Goal: Task Accomplishment & Management: Manage account settings

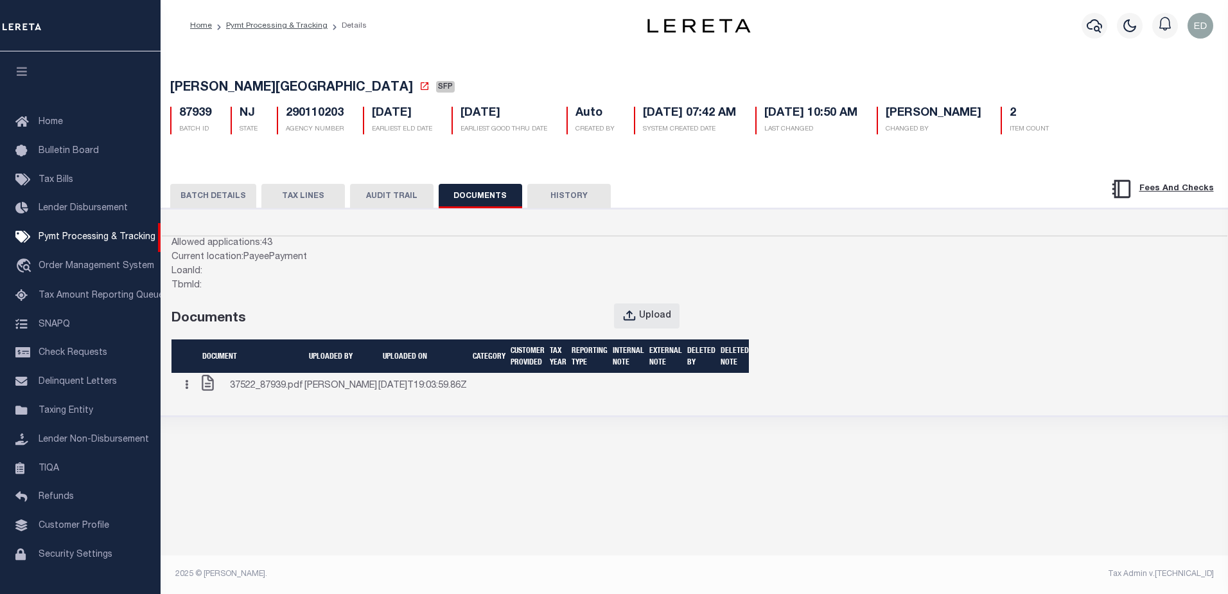
scroll to position [32, 0]
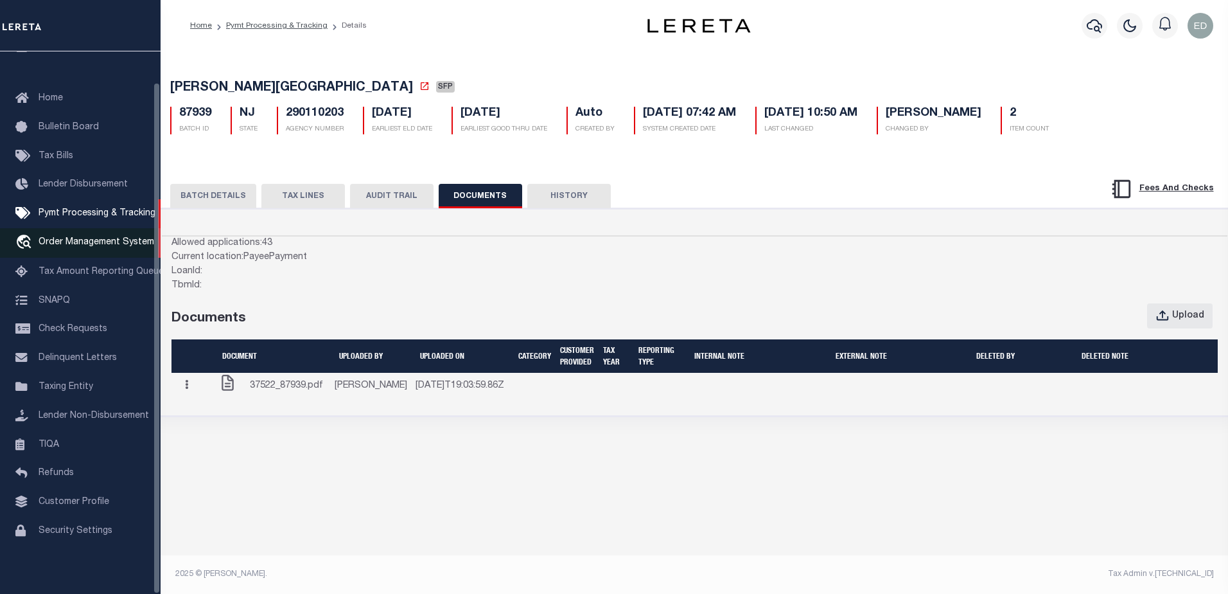
click at [98, 238] on span "Order Management System" at bounding box center [97, 242] width 116 height 9
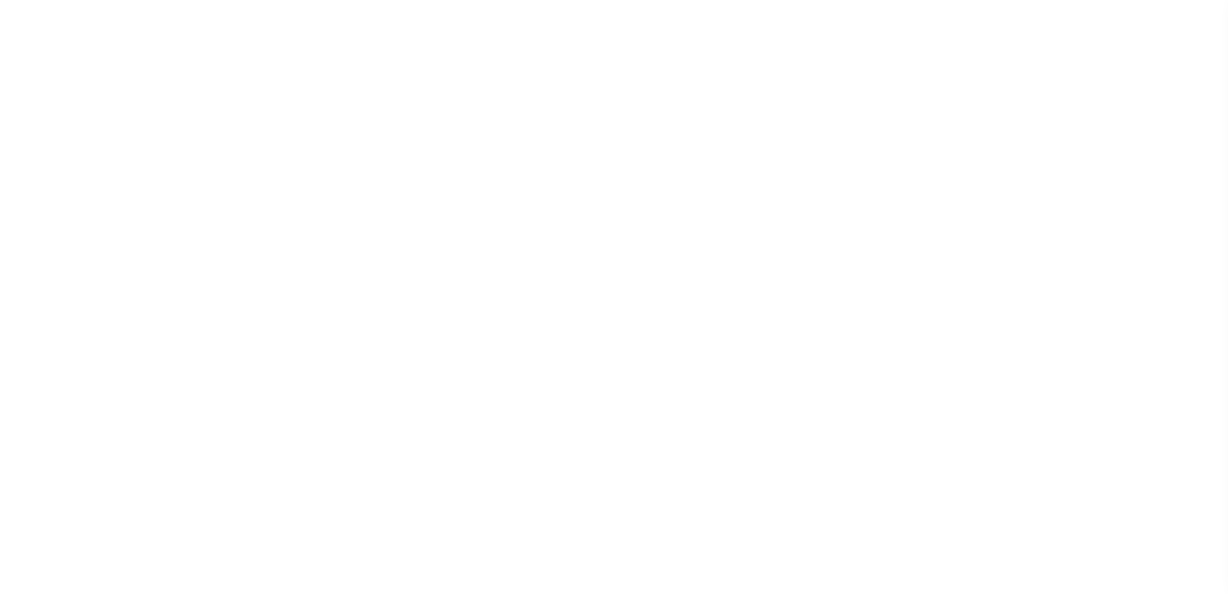
select select "200"
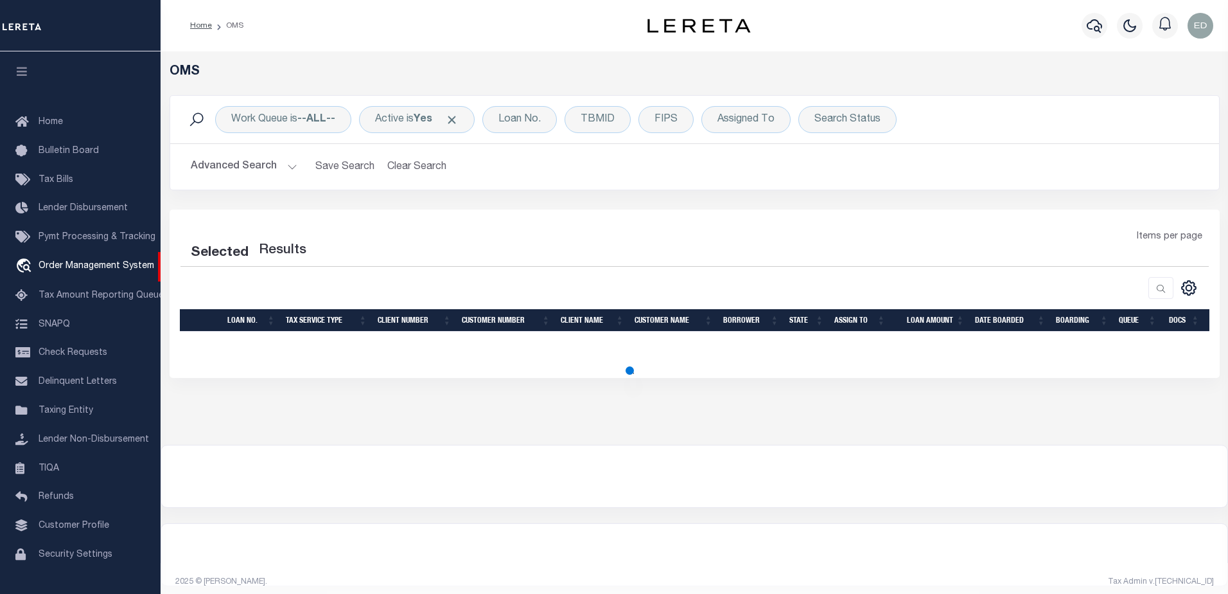
select select "200"
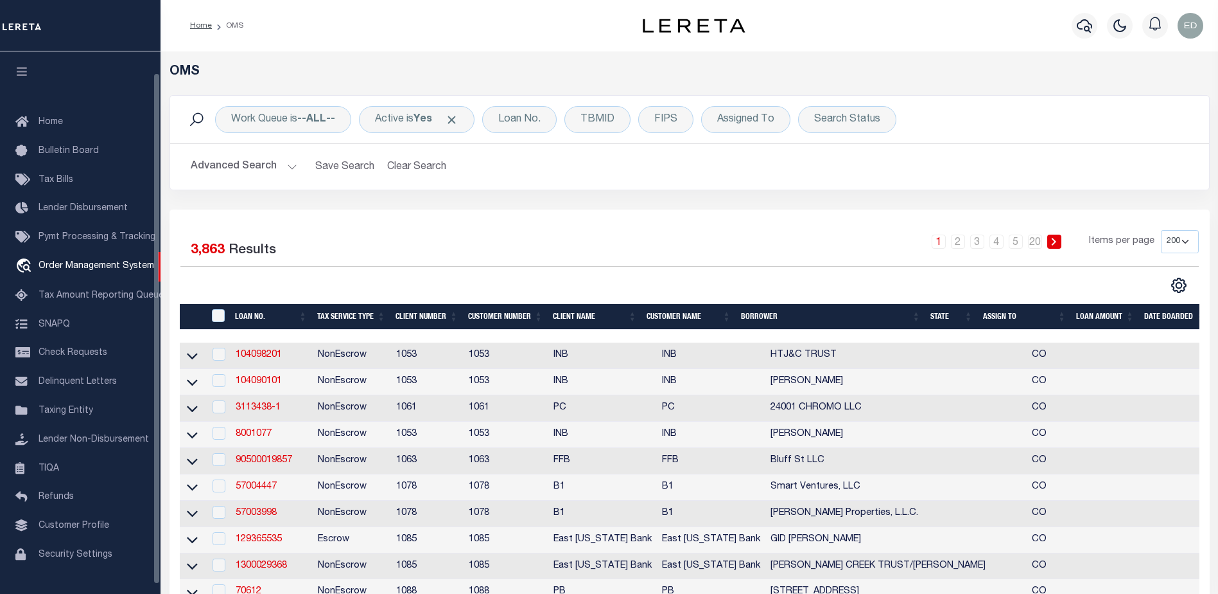
scroll to position [22, 0]
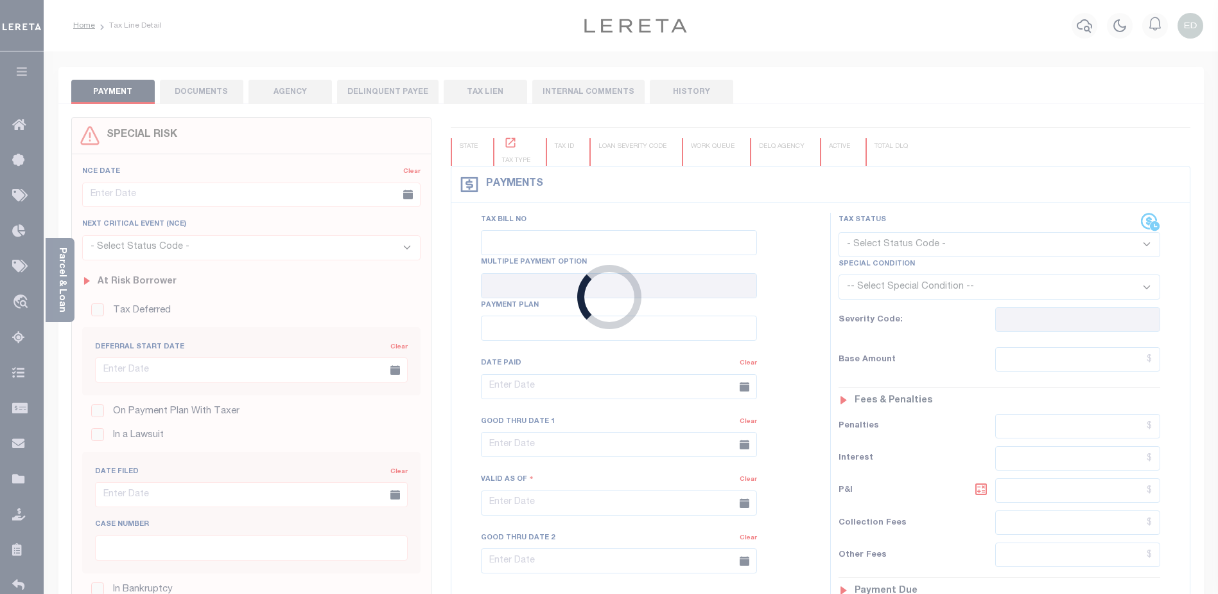
type input "Semi Annual"
type input "03/26/2025"
select select "DUE"
type input "$18,966.22"
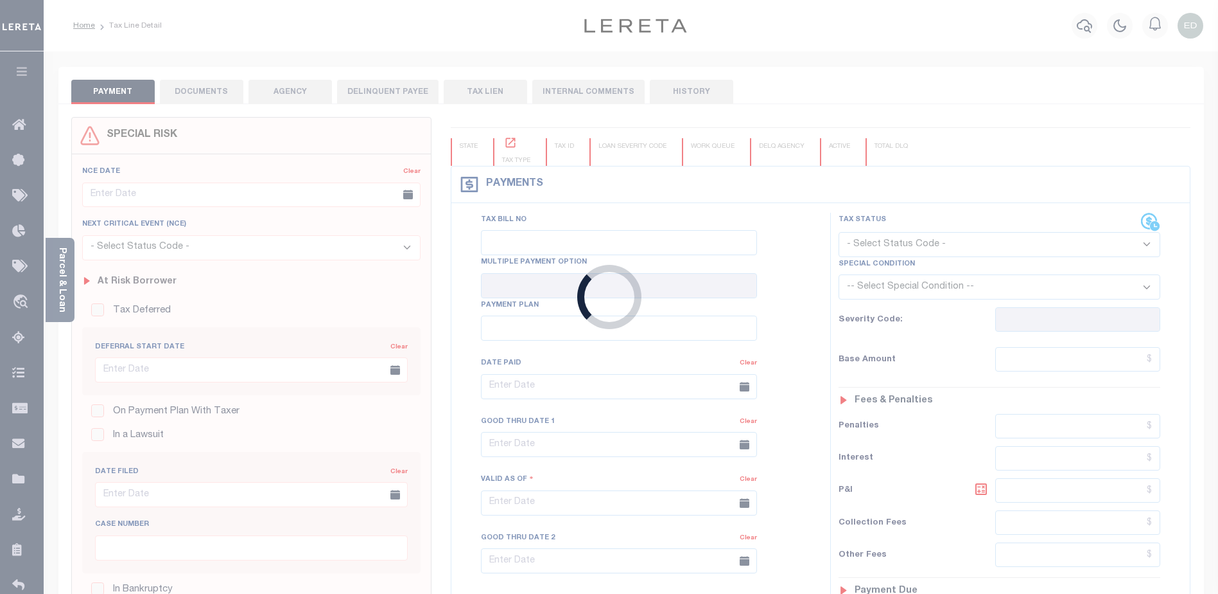
type input "$189.66"
type input "$19,155.88"
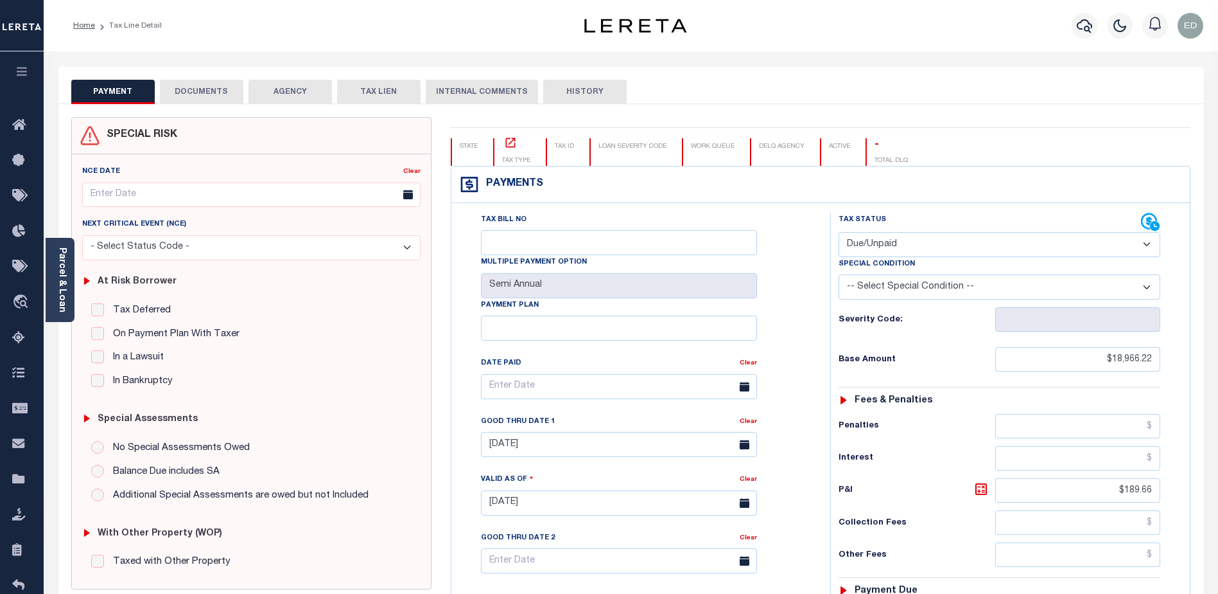
click at [191, 77] on div "PAYMENT DOCUMENTS AGENCY DELINQUENT PAYEE TAX LIEN" at bounding box center [631, 85] width 1146 height 37
click at [193, 85] on button "DOCUMENTS" at bounding box center [202, 92] width 84 height 24
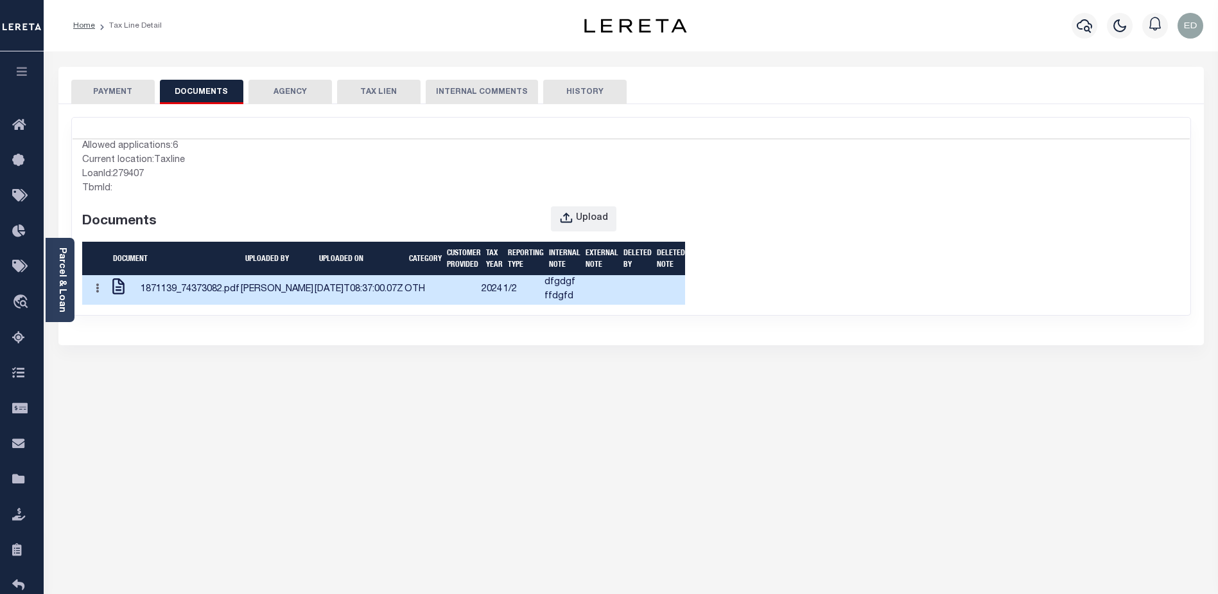
click at [481, 304] on td "2024" at bounding box center [492, 290] width 22 height 30
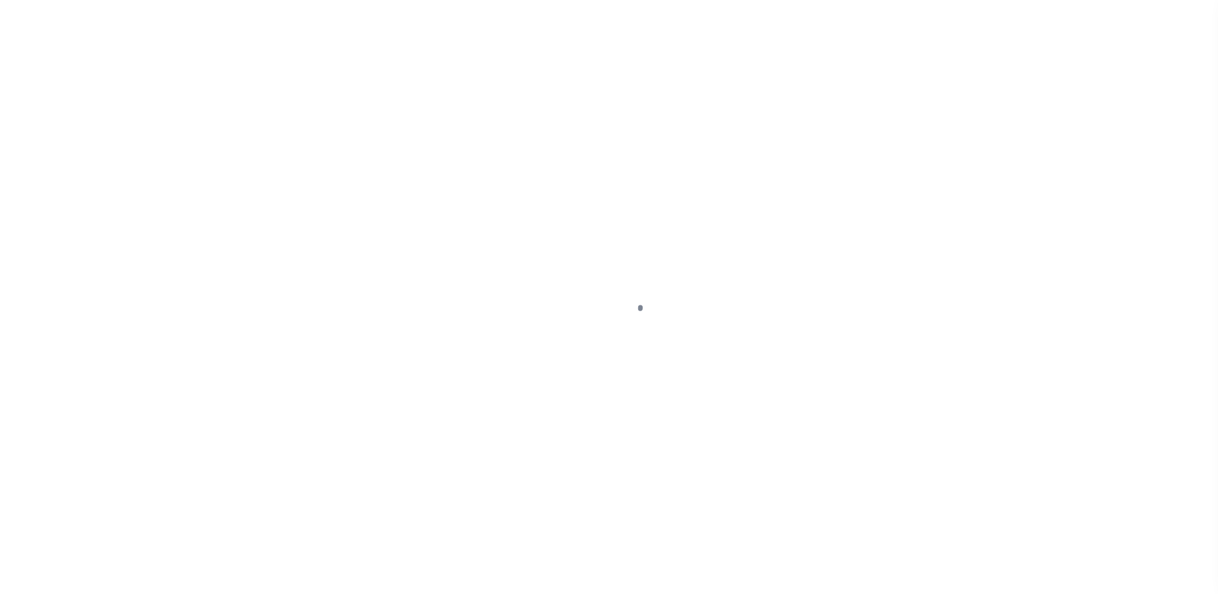
select select "SFP"
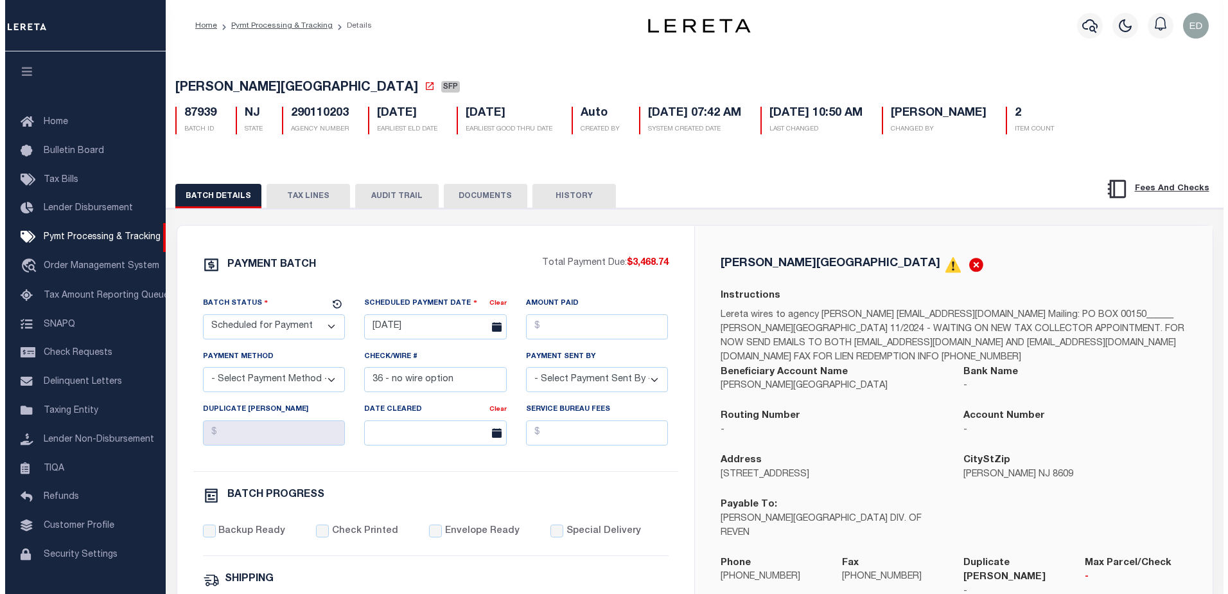
scroll to position [32, 0]
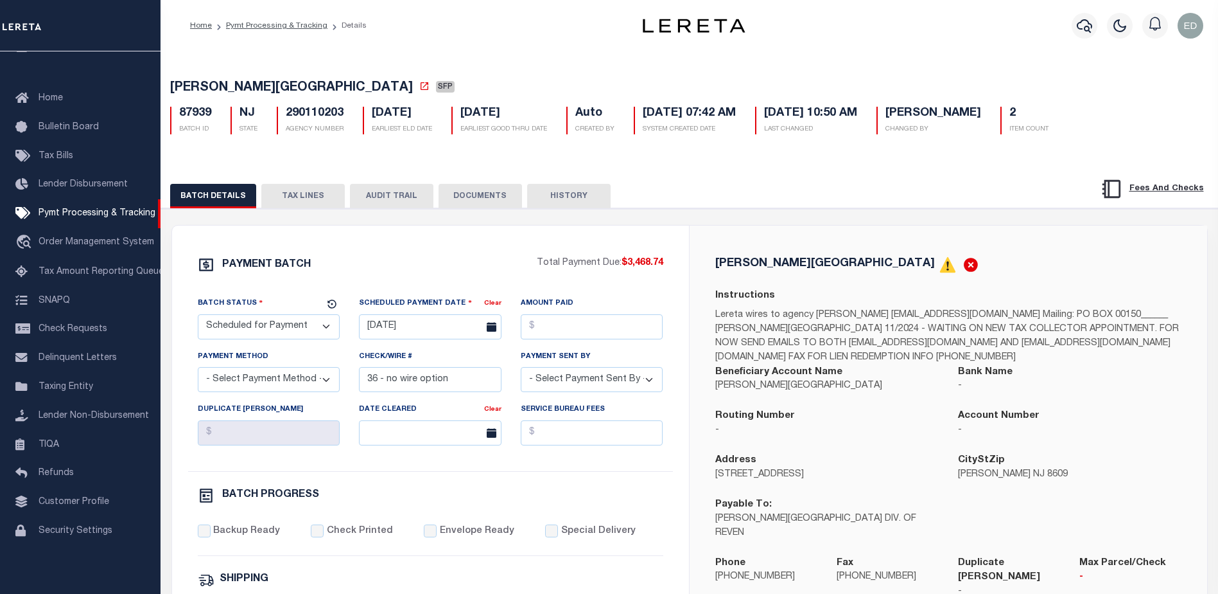
click at [471, 192] on button "DOCUMENTS" at bounding box center [481, 196] width 84 height 24
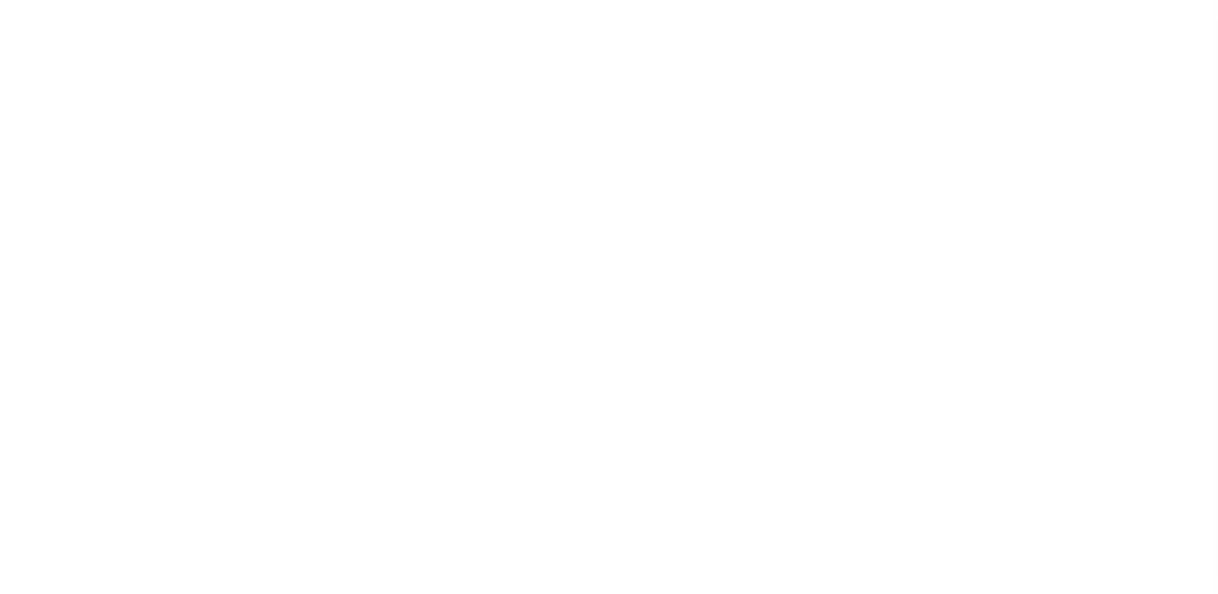
select select "SFP"
type input "08/20/2025"
type input "36 - no wire option"
type input "Andres"
radio input "true"
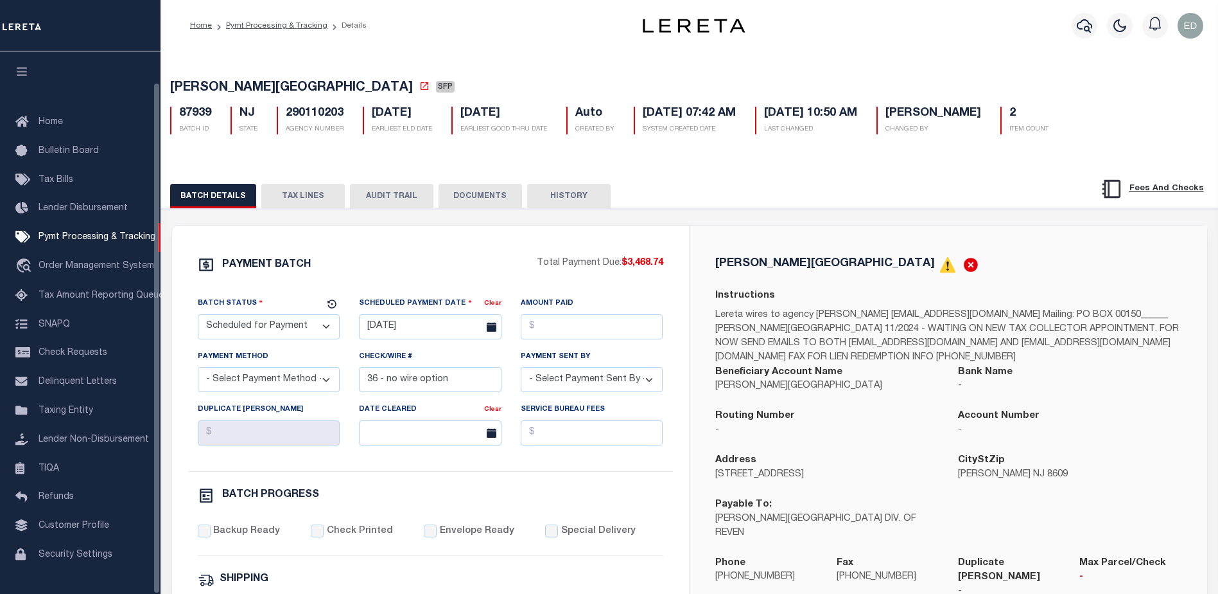
scroll to position [32, 0]
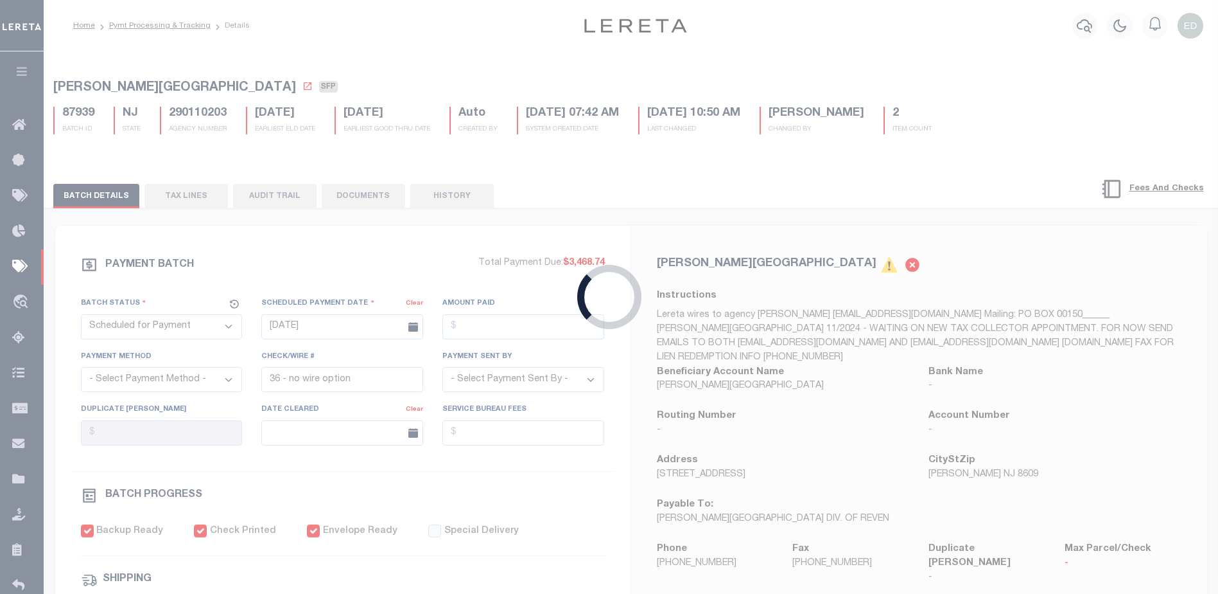
select select "CAC"
type input "12/17/2021"
type input "$2,429.98"
select select "CHK"
type input "15571"
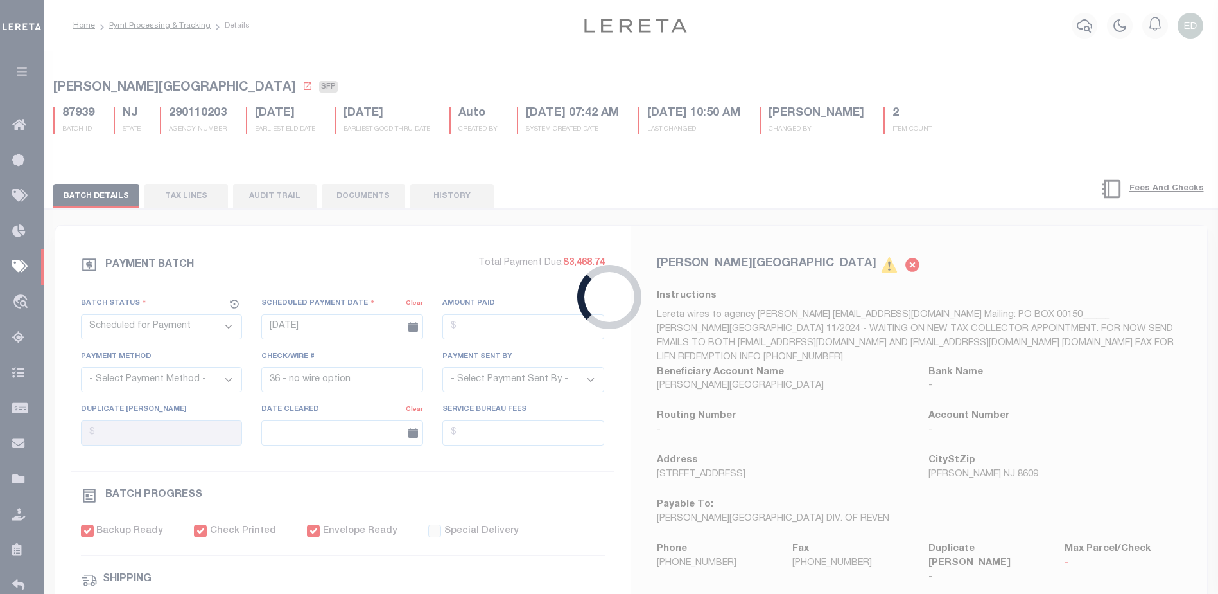
select select
type input "12/28/2021"
checkbox input "true"
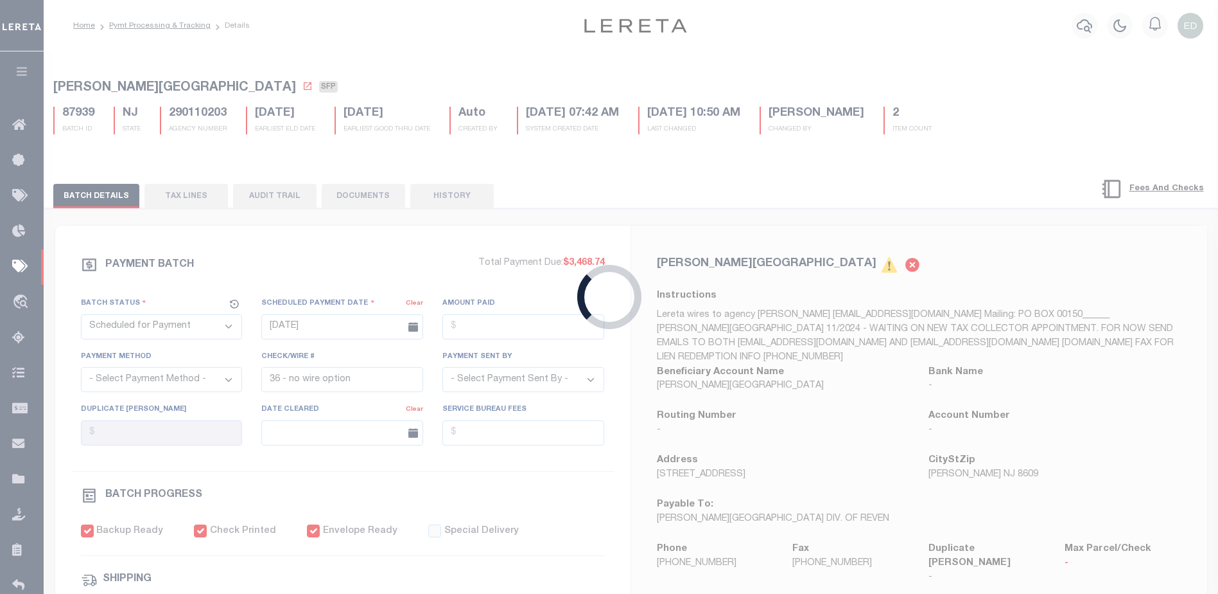
select select "FDX"
type input "$16.1"
type input "775533152860"
type input "RG..1.14.22."
type input "1"
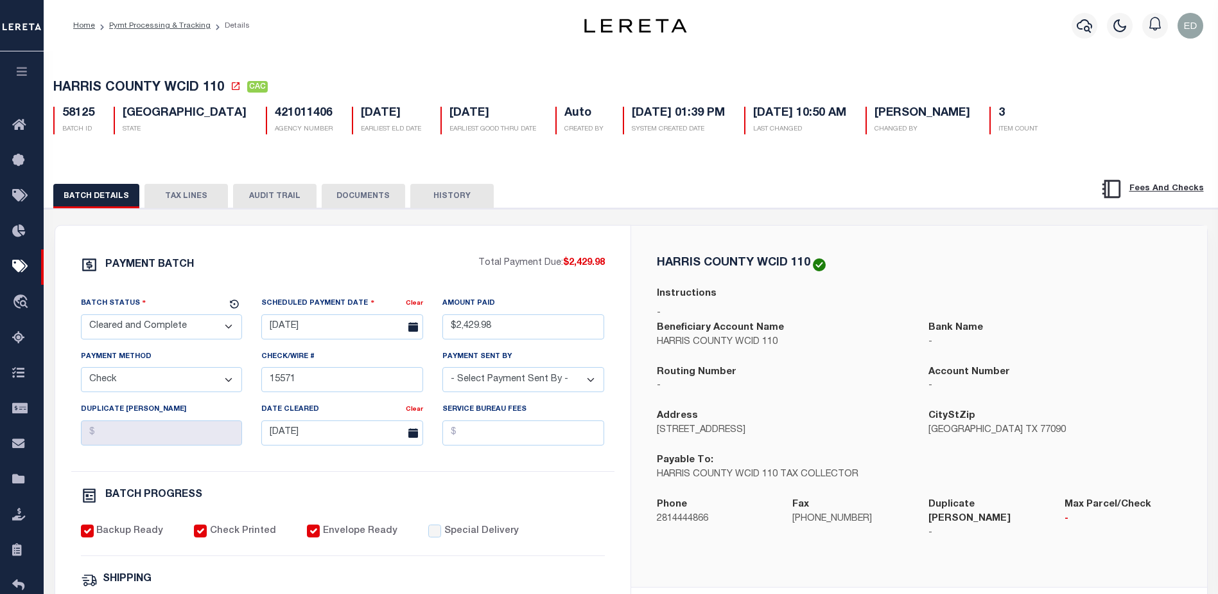
click at [351, 200] on button "DOCUMENTS" at bounding box center [364, 196] width 84 height 24
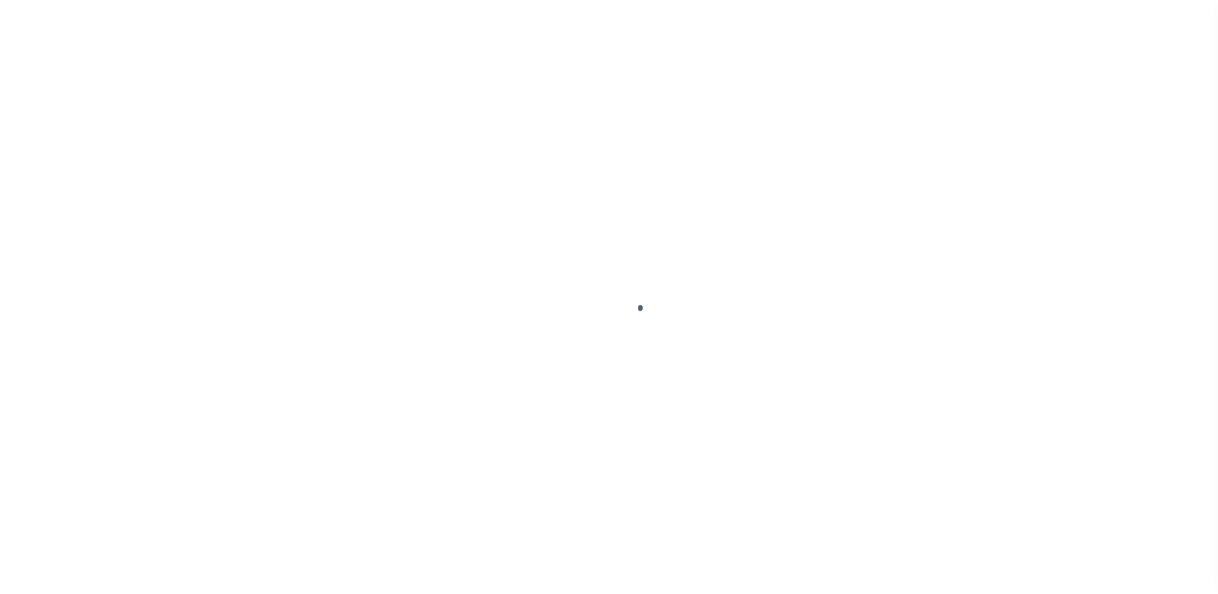
scroll to position [32, 0]
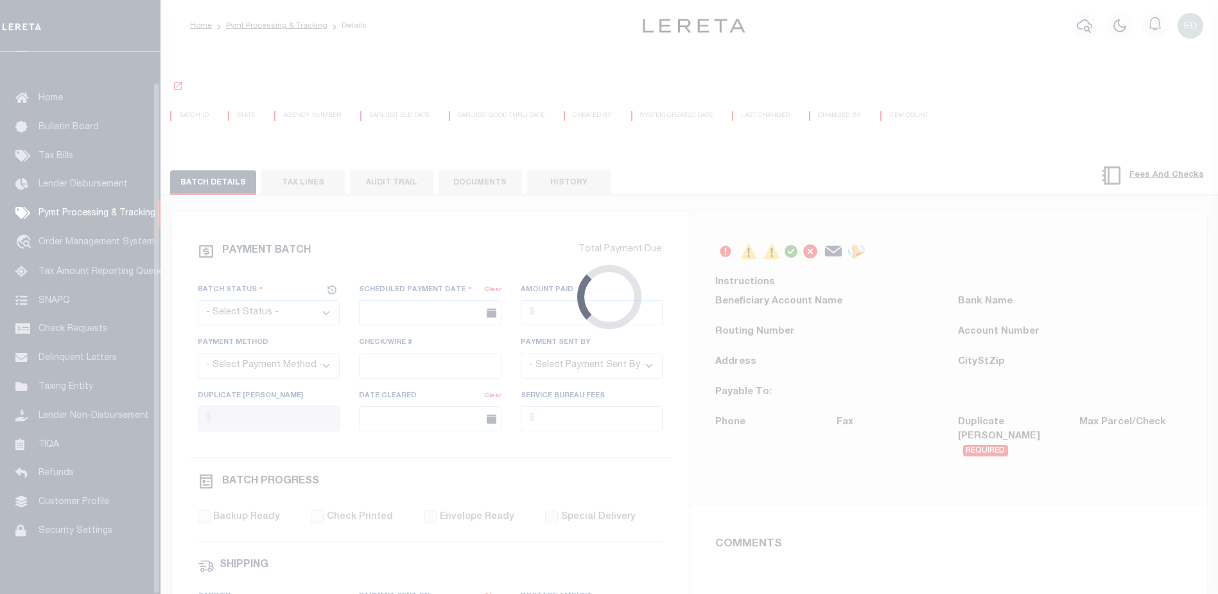
select select "SFP"
type input "[DATE]"
type input "36 - no wire option"
type input "[PERSON_NAME]"
radio input "true"
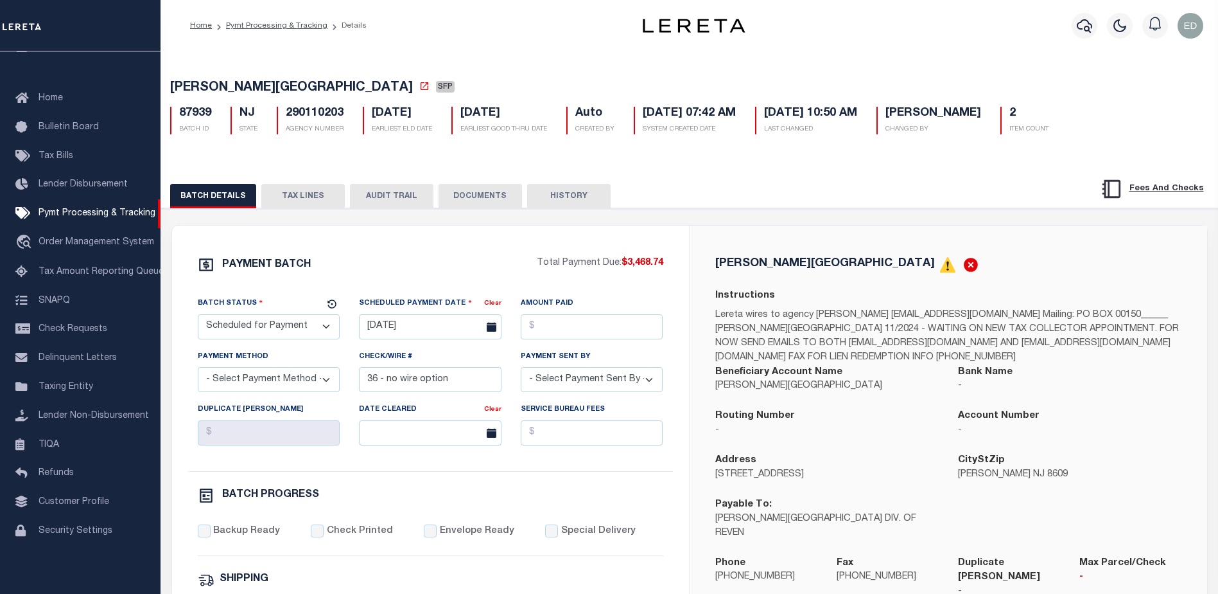
click at [502, 200] on button "DOCUMENTS" at bounding box center [481, 196] width 84 height 24
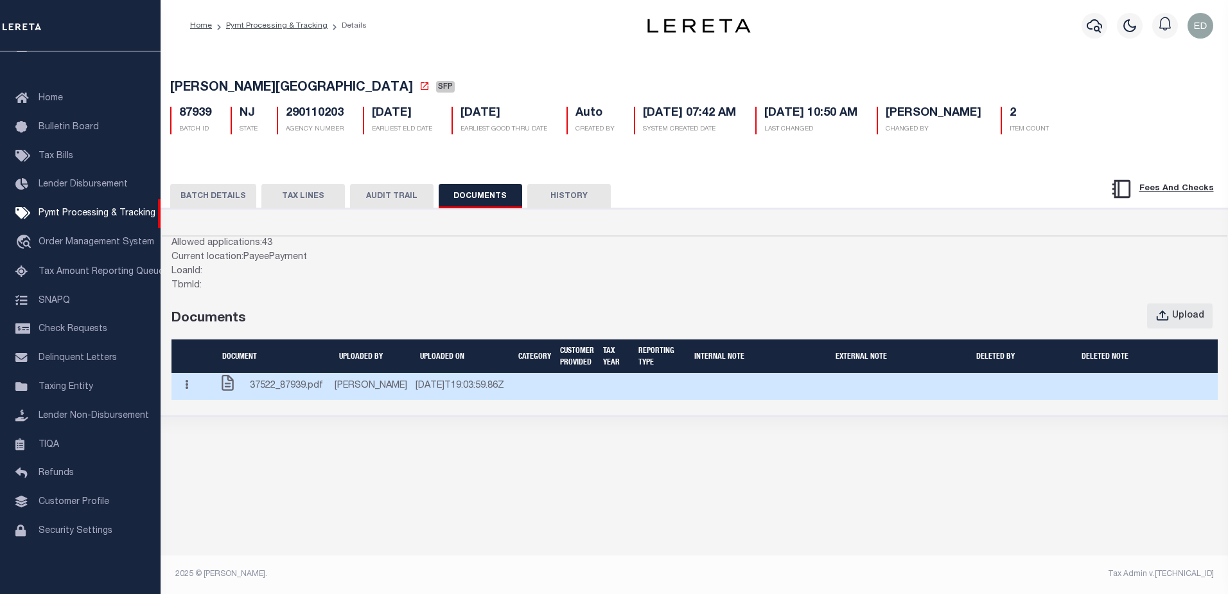
click at [304, 393] on span "37522_87939.pdf" at bounding box center [286, 386] width 73 height 14
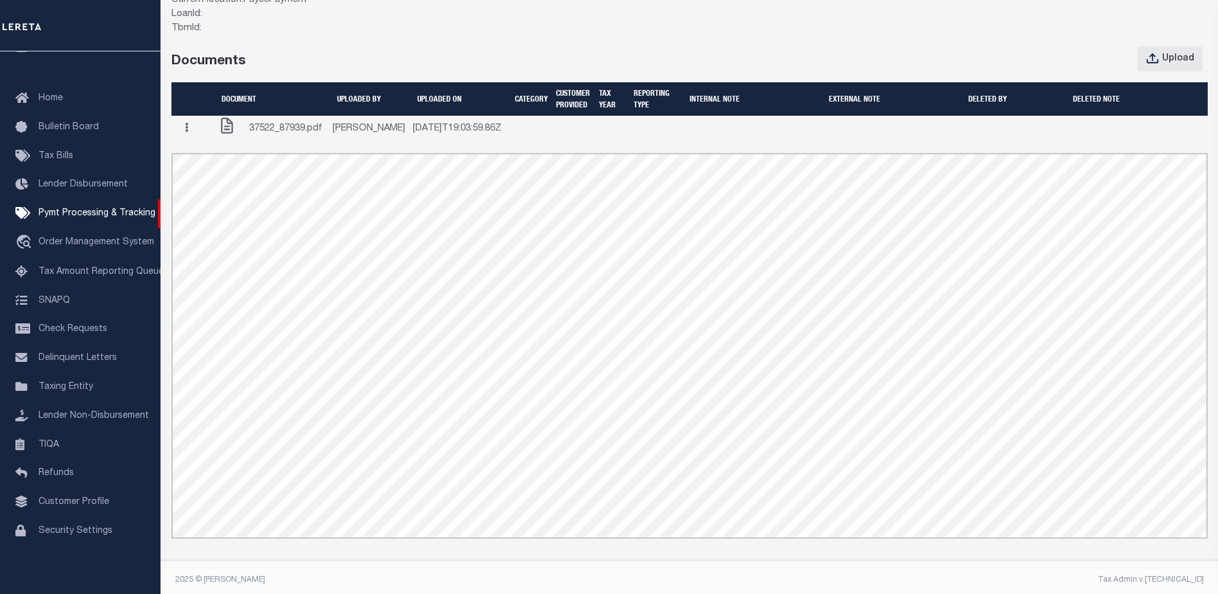
scroll to position [193, 0]
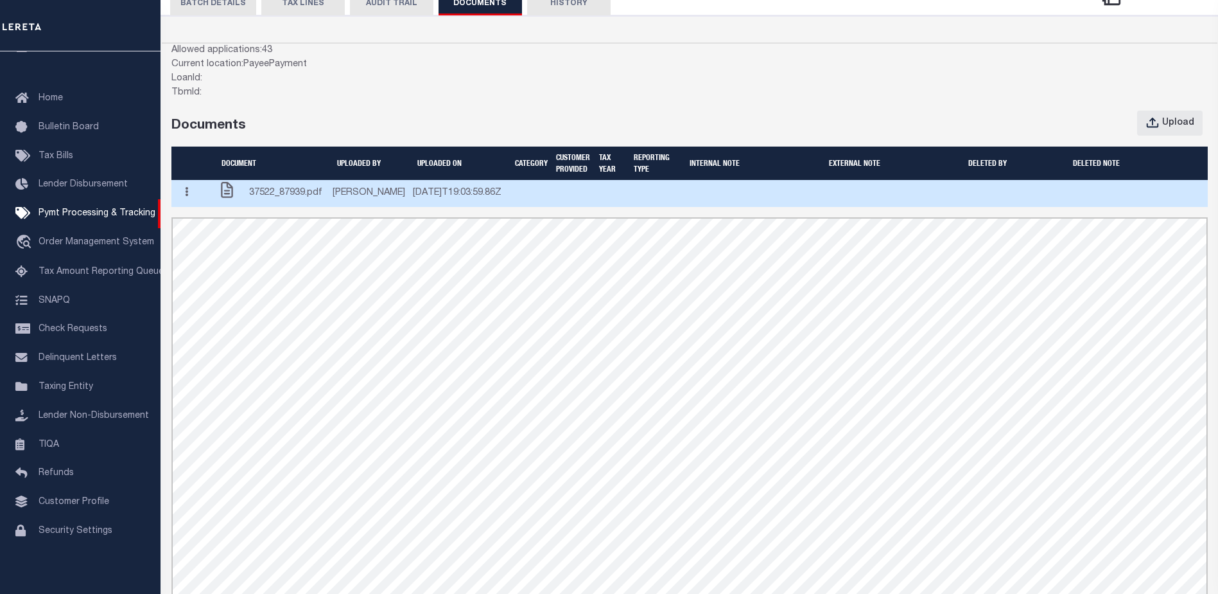
click at [190, 200] on button "button" at bounding box center [187, 192] width 20 height 25
click at [215, 226] on link "Edit Note" at bounding box center [212, 216] width 71 height 21
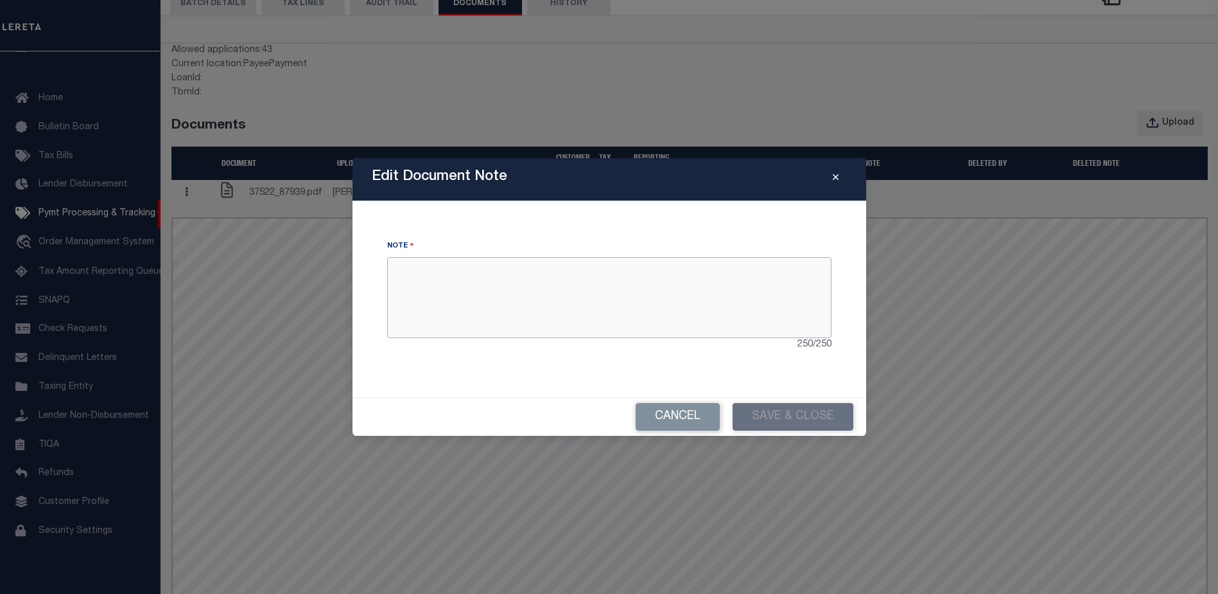
click at [441, 285] on textarea at bounding box center [609, 297] width 444 height 81
type textarea "ddd"
click at [792, 426] on button "Save & Close" at bounding box center [793, 417] width 121 height 28
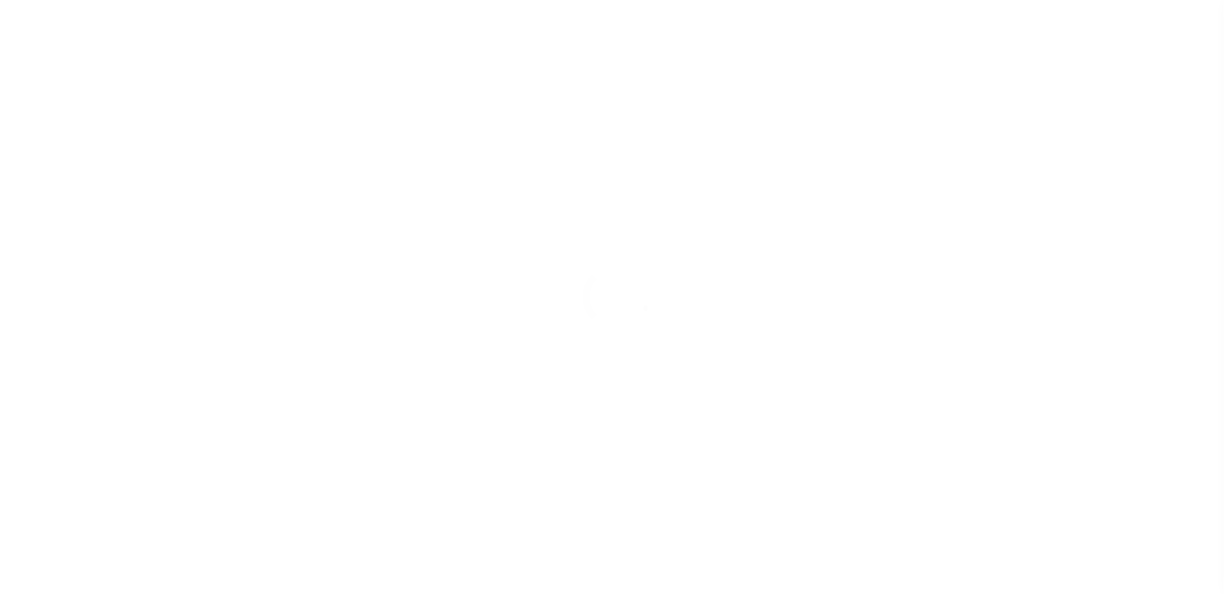
scroll to position [32, 0]
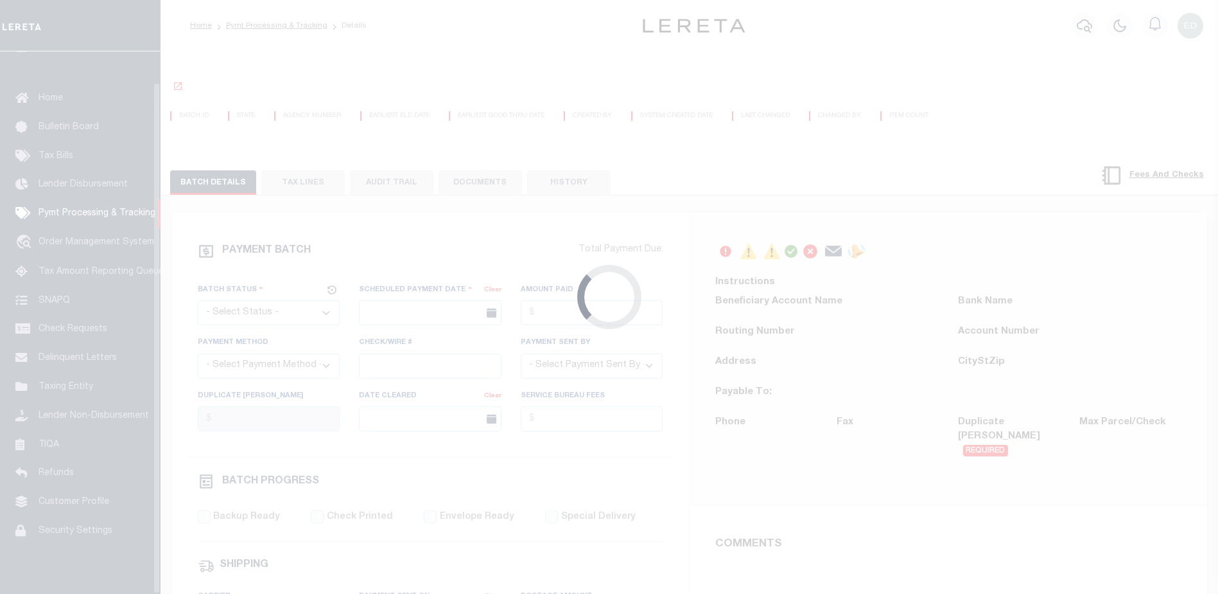
select select "SFP"
type input "[DATE]"
type input "36 - no wire option"
type input "[PERSON_NAME]"
radio input "true"
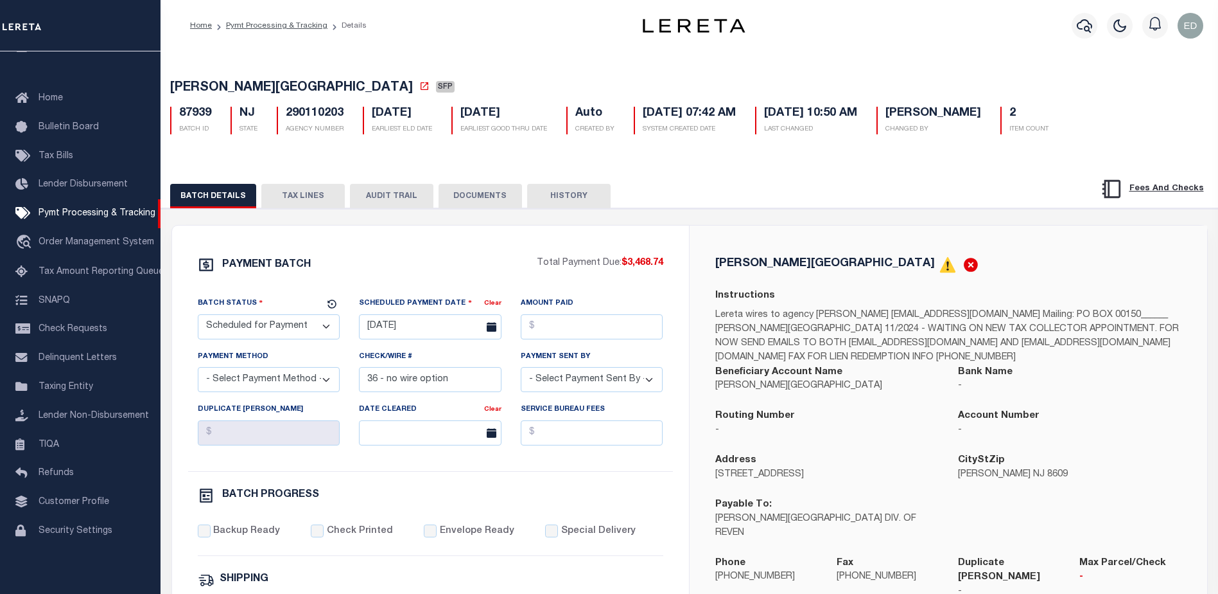
click at [459, 200] on button "DOCUMENTS" at bounding box center [481, 196] width 84 height 24
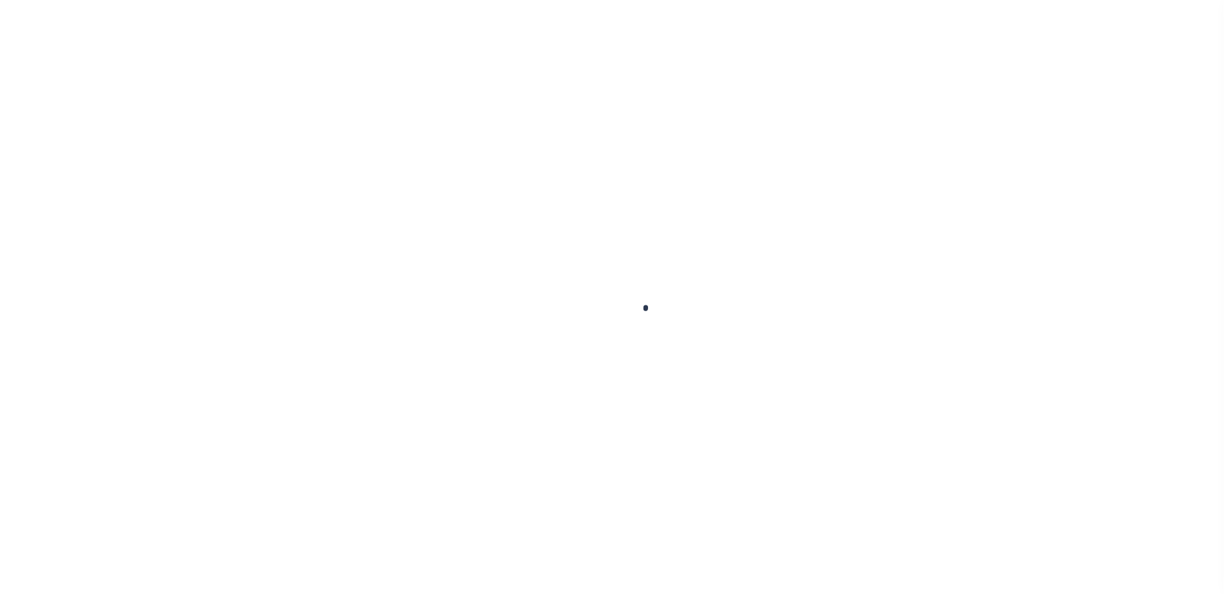
scroll to position [32, 0]
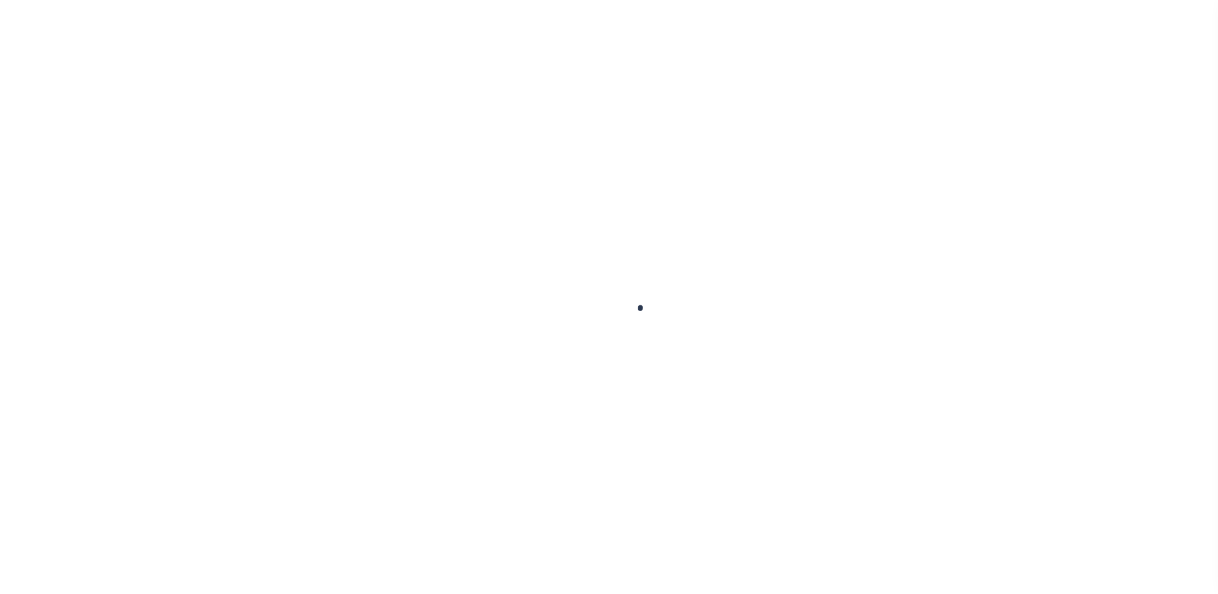
select select "SFP"
type input "[DATE]"
type input "36 - no wire option"
type input "[PERSON_NAME]"
radio input "true"
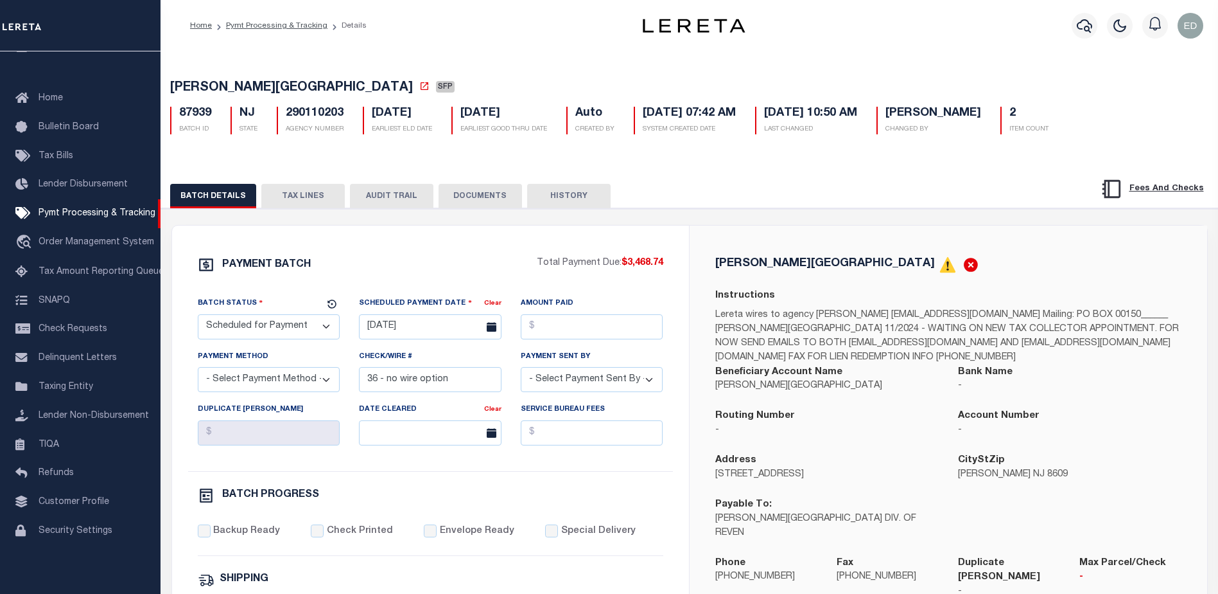
click at [478, 198] on button "DOCUMENTS" at bounding box center [481, 196] width 84 height 24
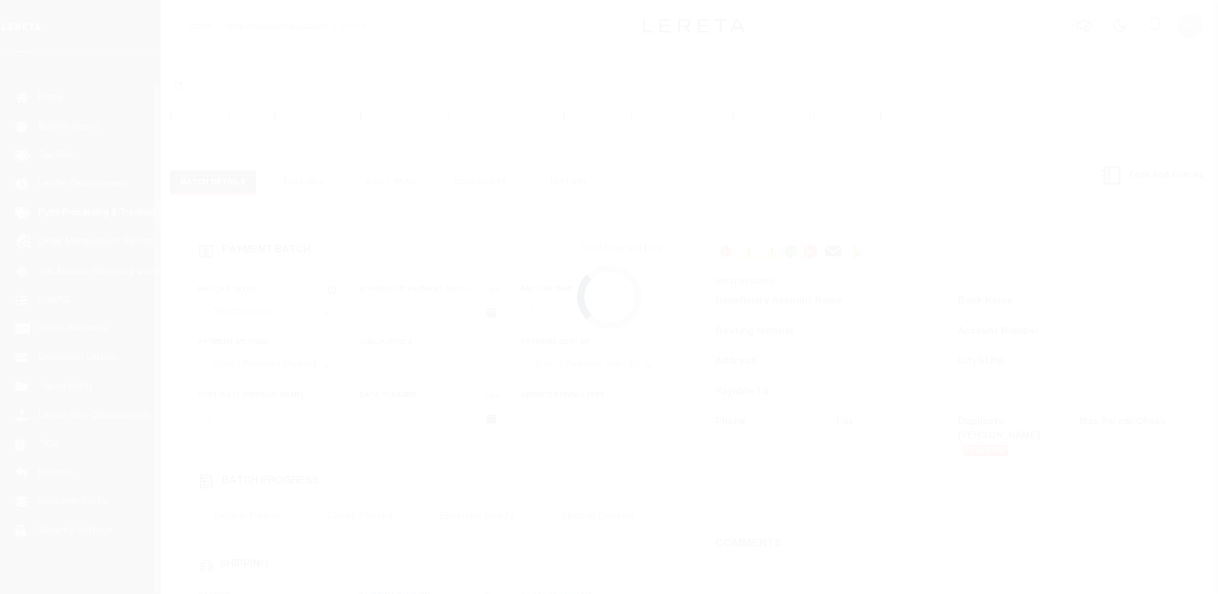
scroll to position [32, 0]
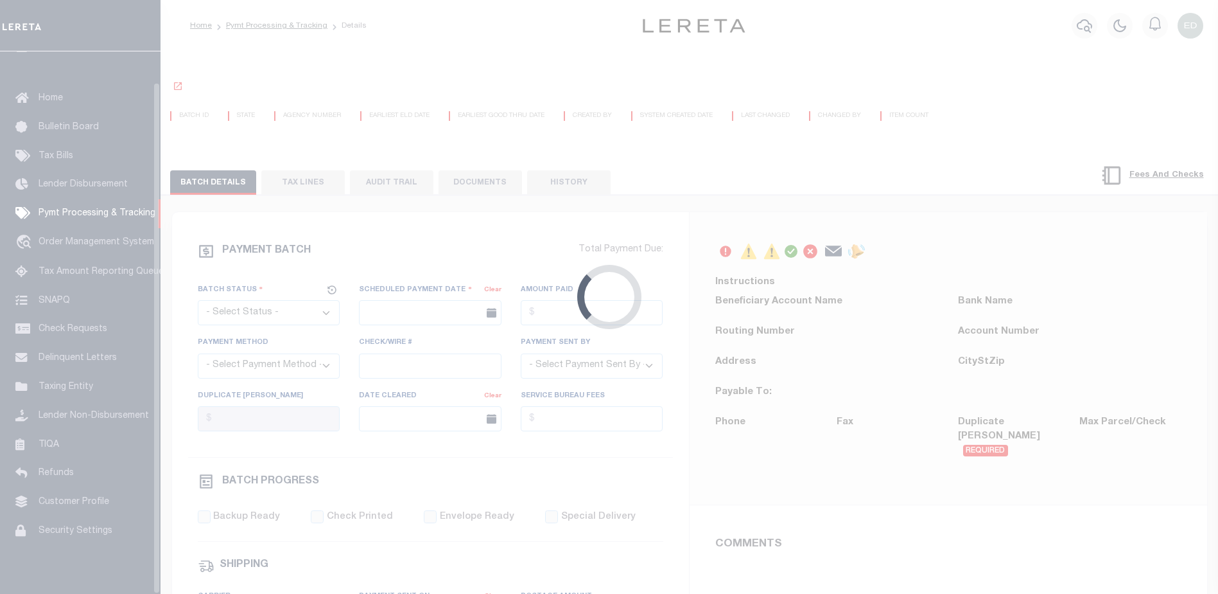
select select "SFP"
type input "[DATE]"
type input "36 - no wire option"
type input "[PERSON_NAME]"
radio input "true"
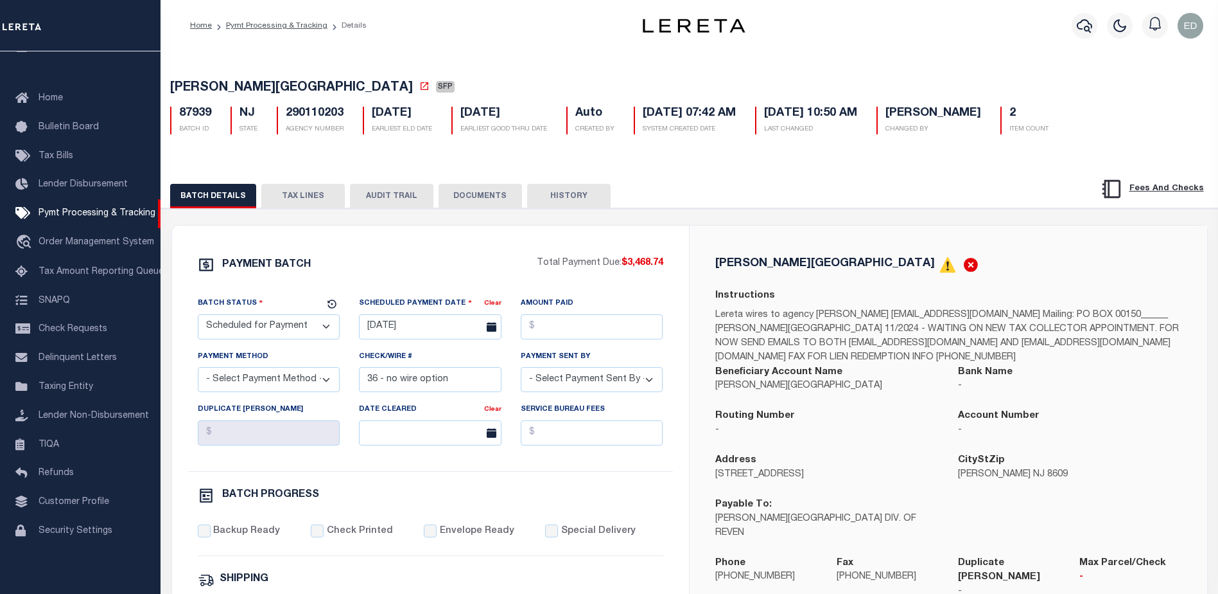
click at [476, 198] on button "DOCUMENTS" at bounding box center [481, 196] width 84 height 24
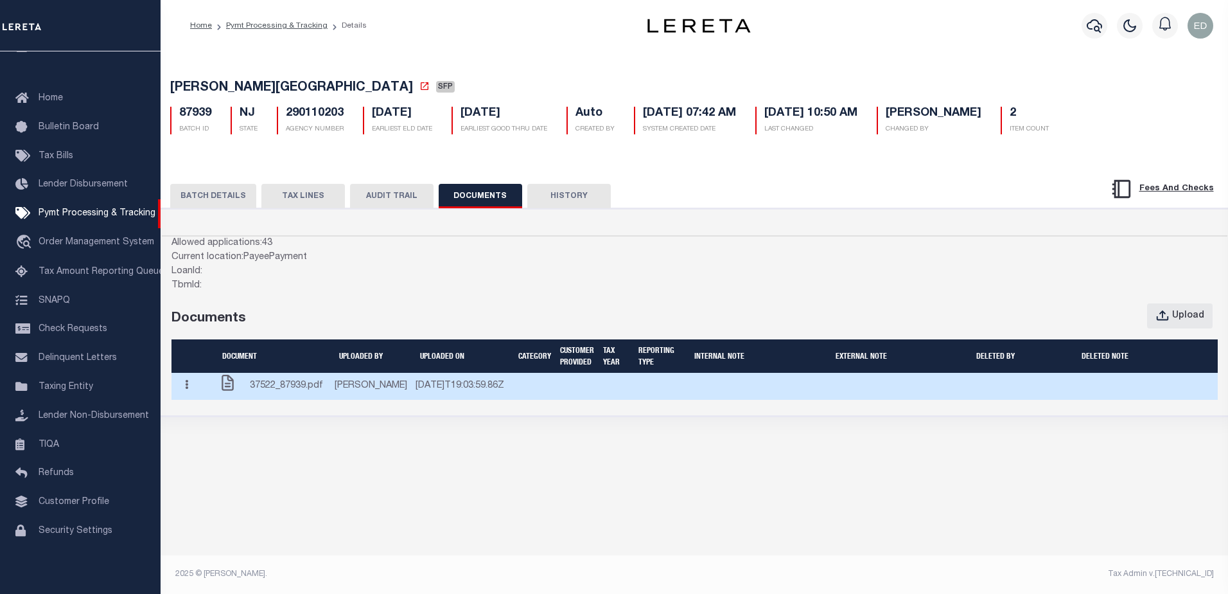
click at [187, 389] on icon "button" at bounding box center [186, 385] width 3 height 10
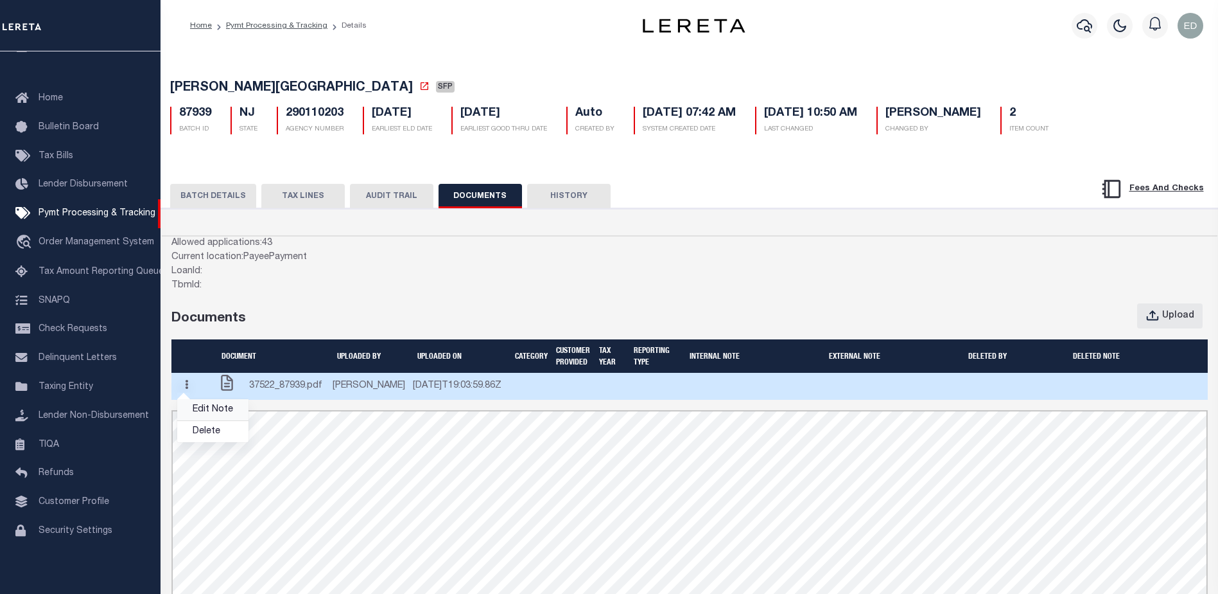
scroll to position [0, 0]
click at [212, 416] on link "Edit Note" at bounding box center [212, 409] width 71 height 21
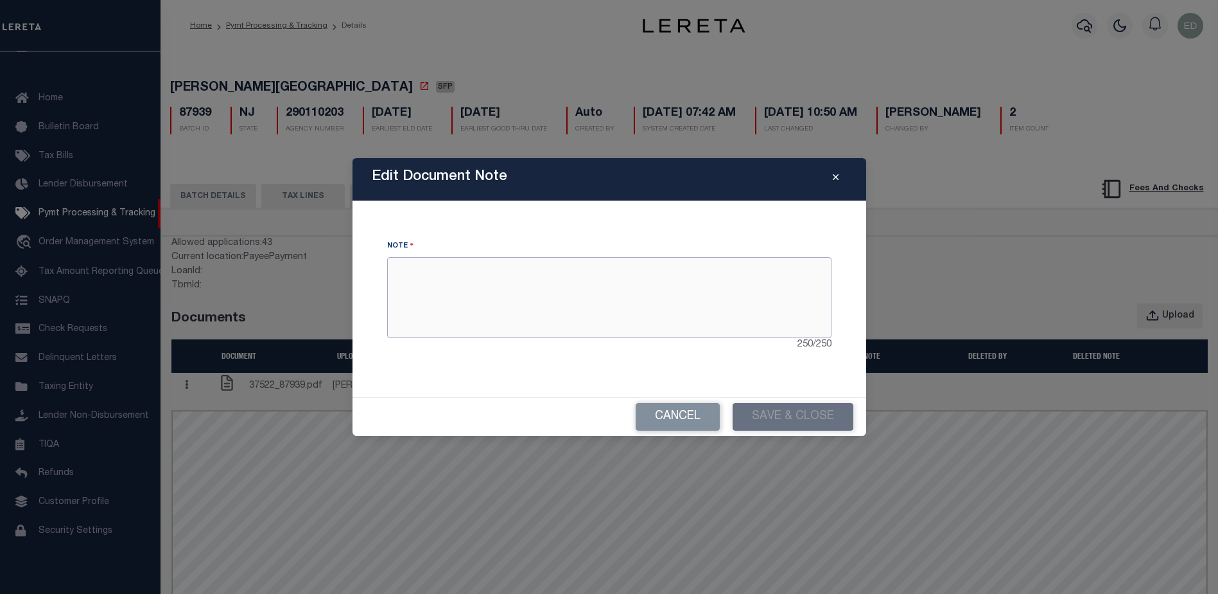
click at [523, 290] on textarea at bounding box center [609, 297] width 444 height 81
type textarea "ssss"
click at [801, 409] on button "Save & Close" at bounding box center [793, 417] width 121 height 28
click at [780, 410] on button "Save & Close" at bounding box center [793, 417] width 121 height 28
click at [769, 415] on button "Save & Close" at bounding box center [793, 417] width 121 height 28
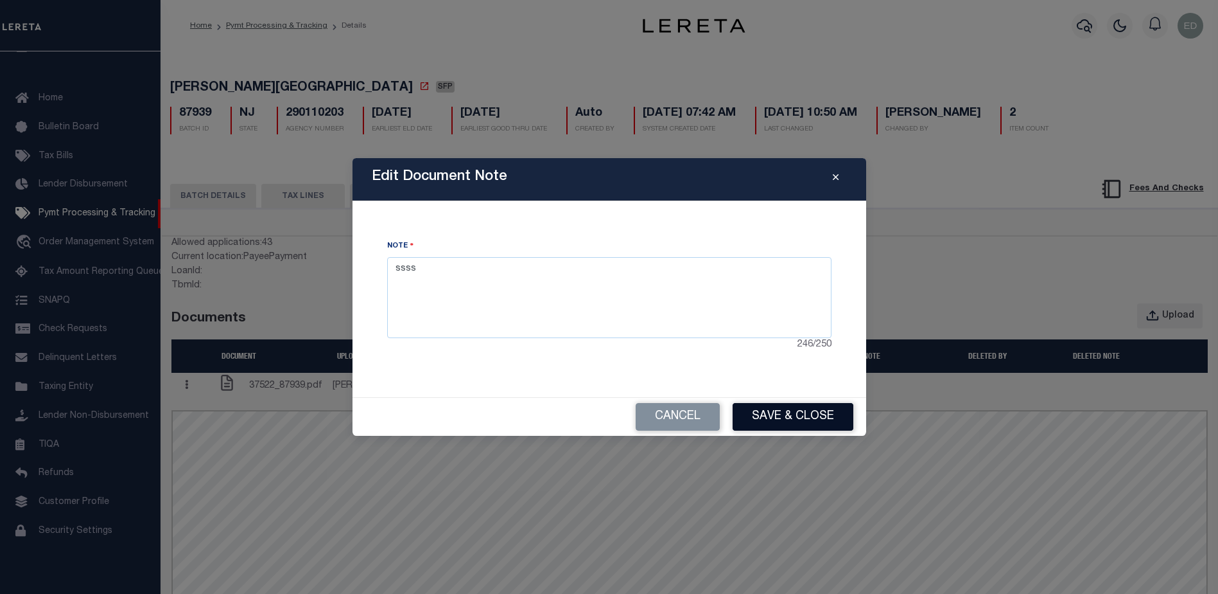
click at [793, 424] on button "Save & Close" at bounding box center [793, 417] width 121 height 28
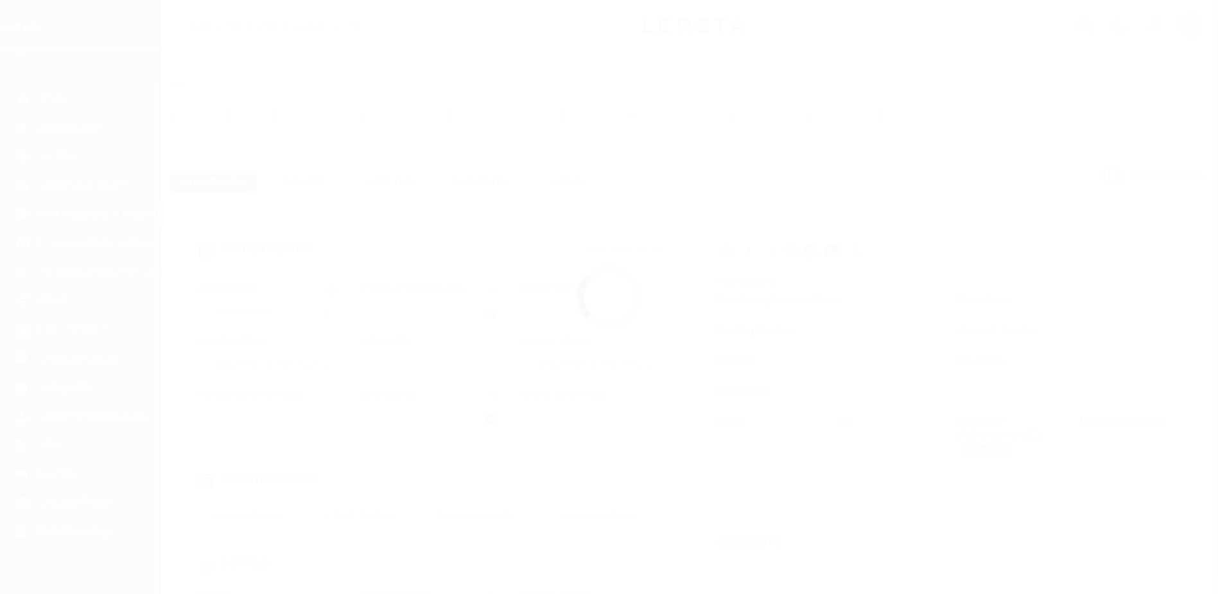
scroll to position [32, 0]
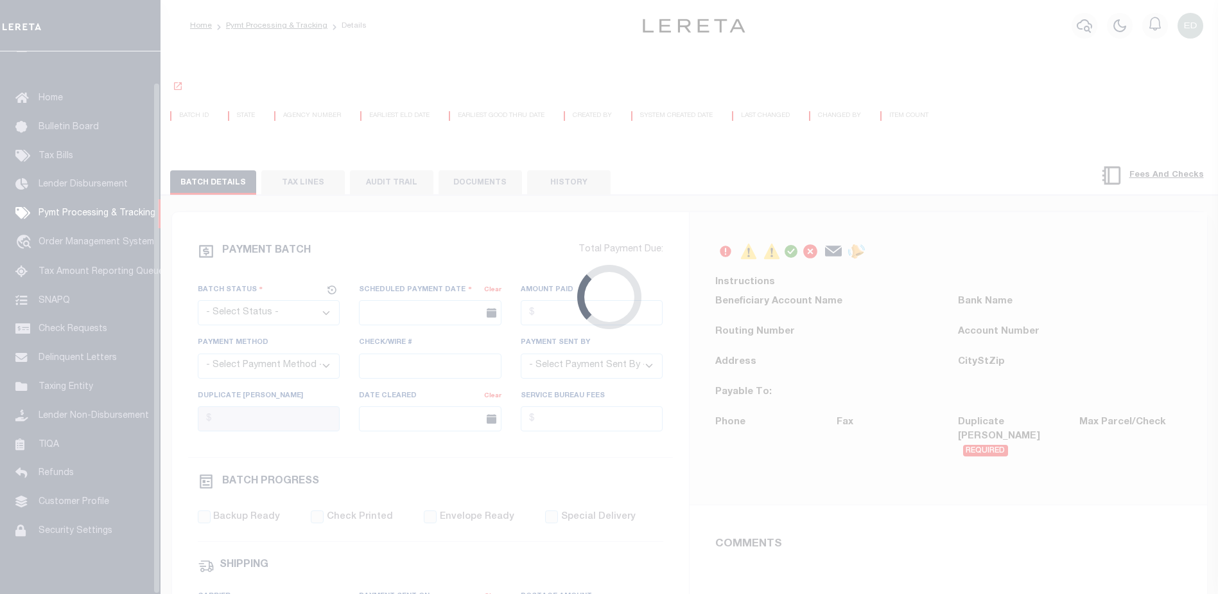
select select "SFP"
type input "[DATE]"
type input "36 - no wire option"
type input "Andres"
radio input "true"
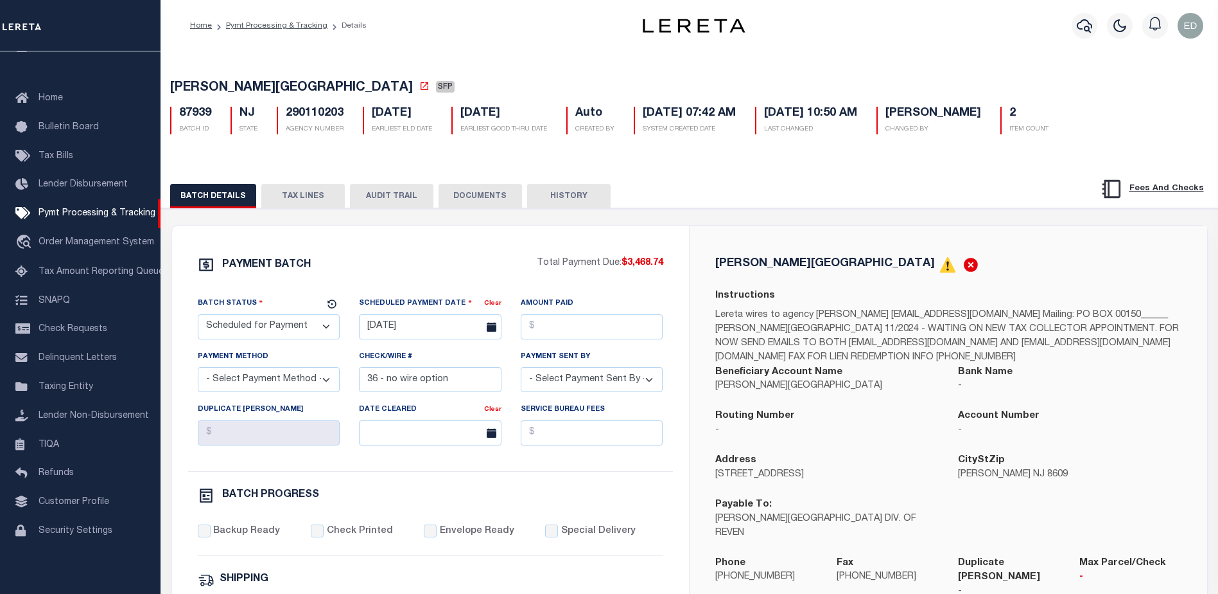
click at [474, 193] on button "DOCUMENTS" at bounding box center [481, 196] width 84 height 24
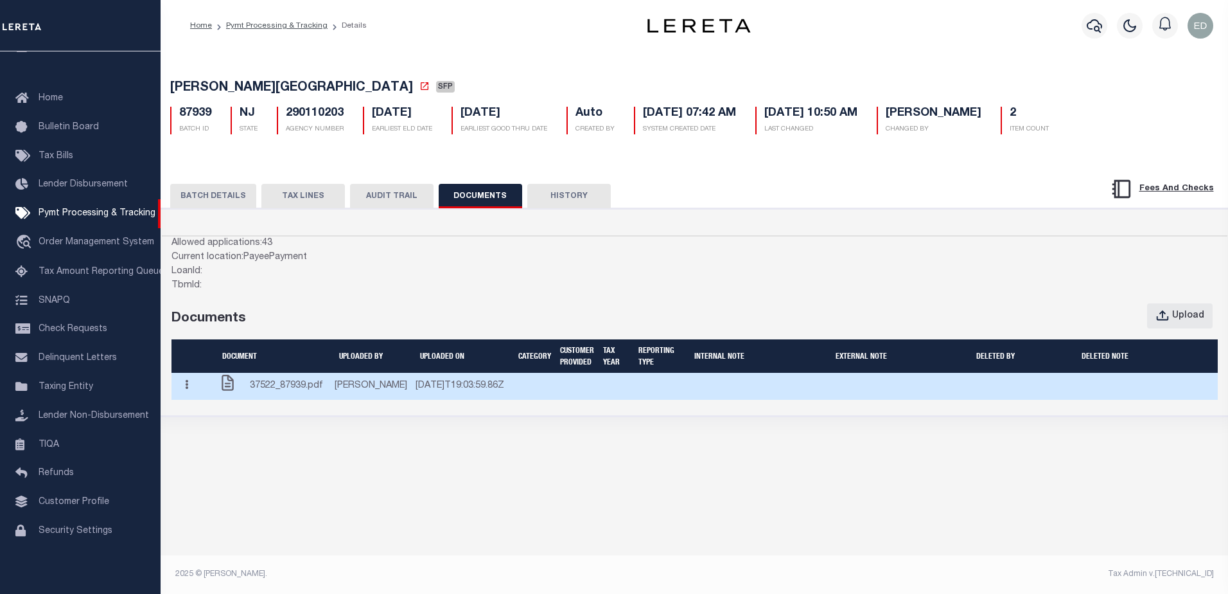
click at [180, 392] on button "button" at bounding box center [187, 385] width 20 height 25
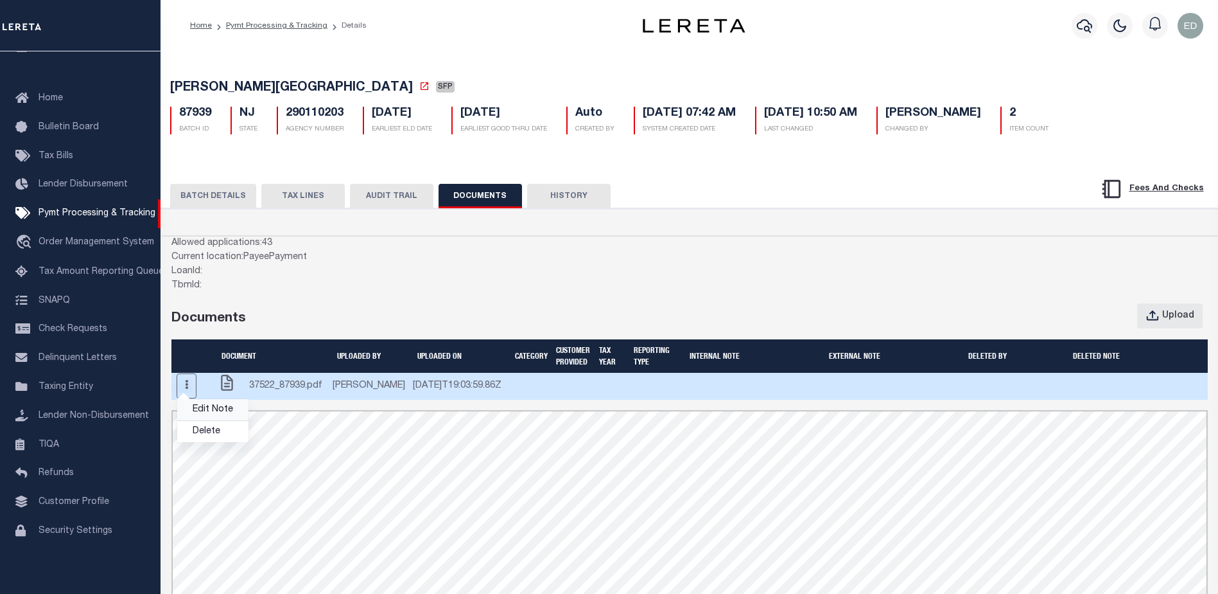
scroll to position [0, 0]
click at [213, 416] on link "Edit Note" at bounding box center [212, 409] width 71 height 21
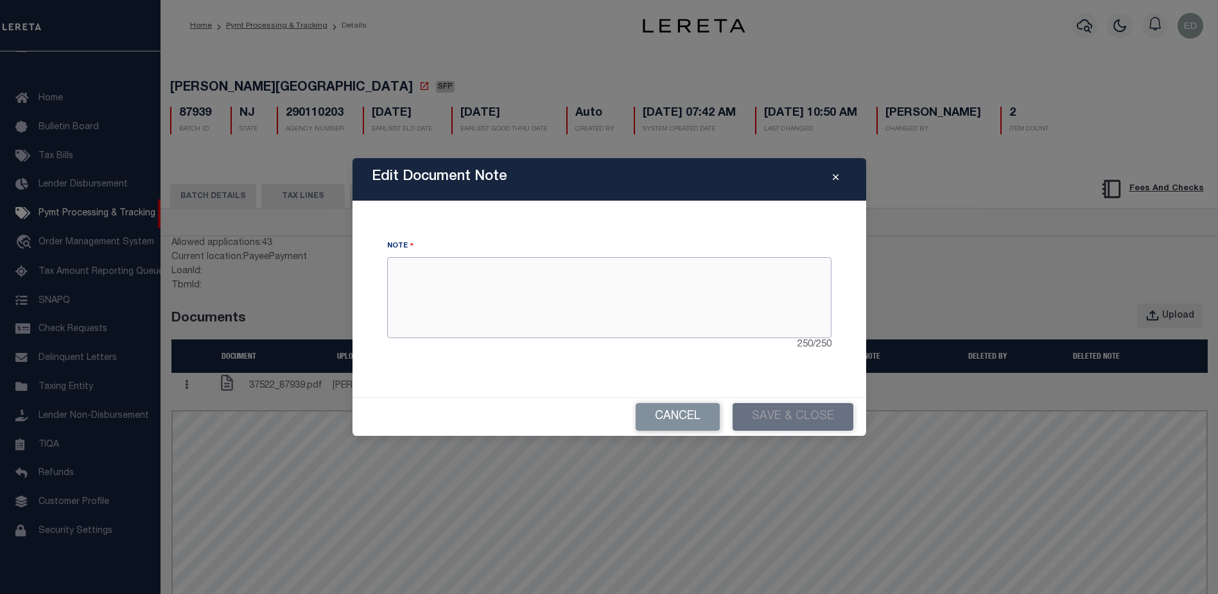
click at [604, 302] on textarea at bounding box center [609, 297] width 444 height 81
type textarea "sss"
click at [832, 415] on button "Save & Close" at bounding box center [793, 417] width 121 height 28
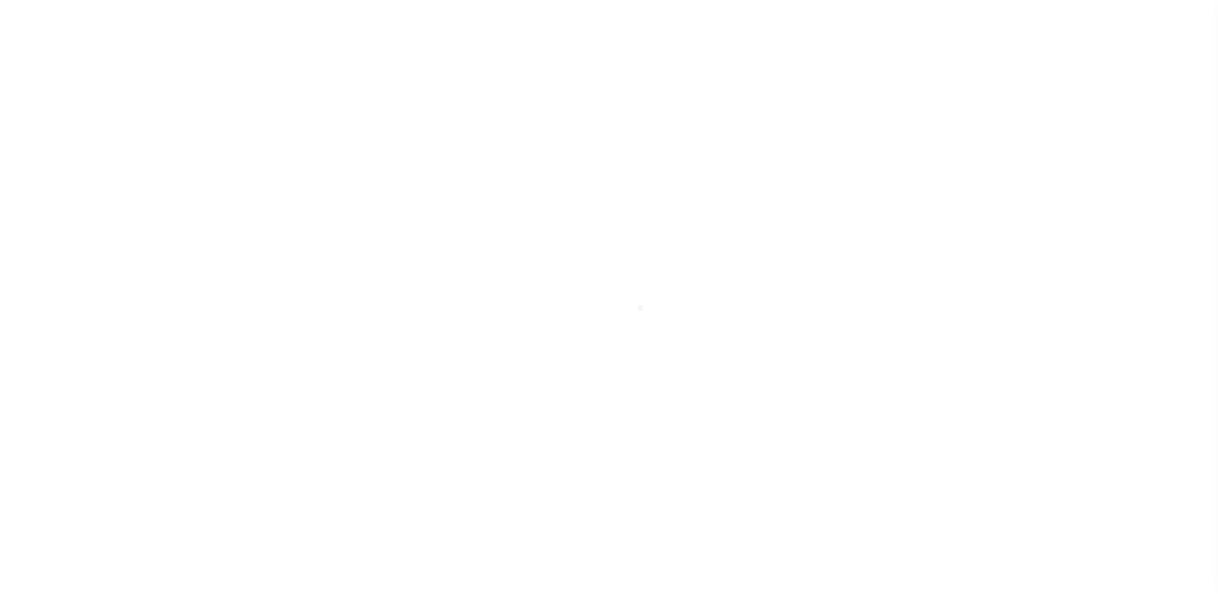
scroll to position [32, 0]
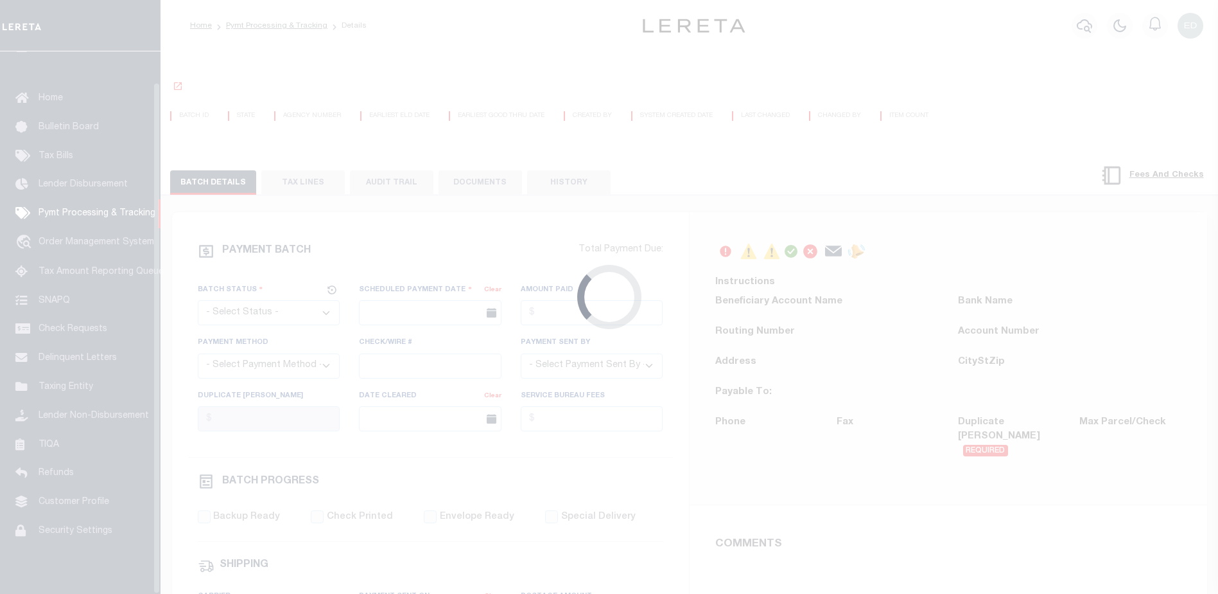
select select "SFP"
type input "[DATE]"
type input "36 - no wire option"
type input "[PERSON_NAME]"
radio input "true"
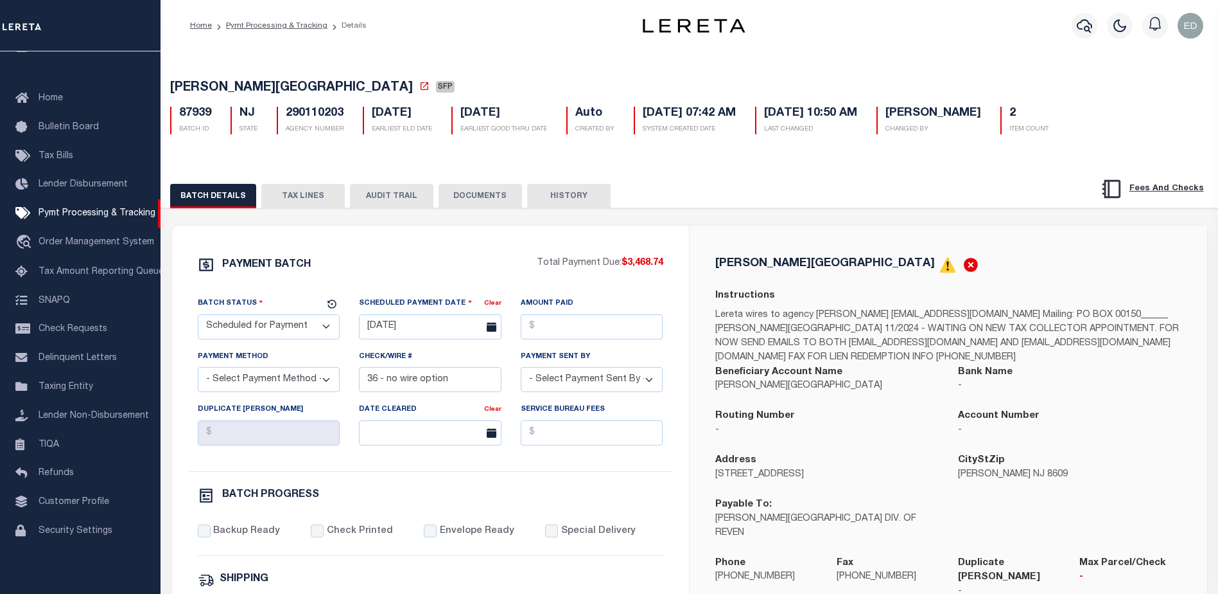
click at [459, 193] on button "DOCUMENTS" at bounding box center [481, 196] width 84 height 24
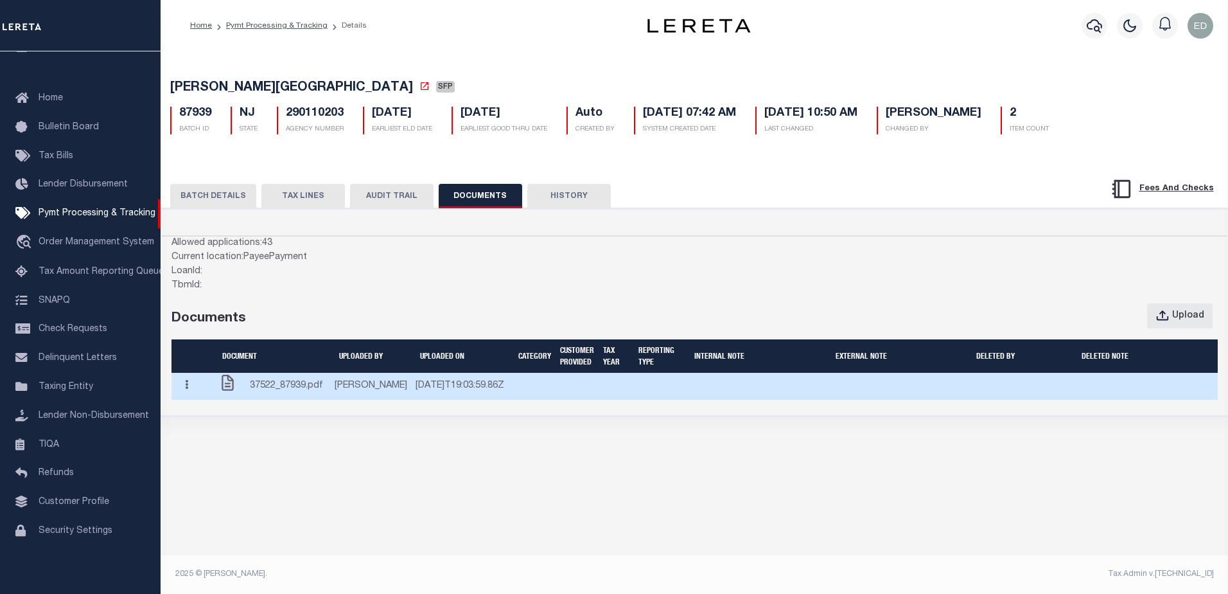
click at [193, 395] on button "button" at bounding box center [187, 385] width 20 height 25
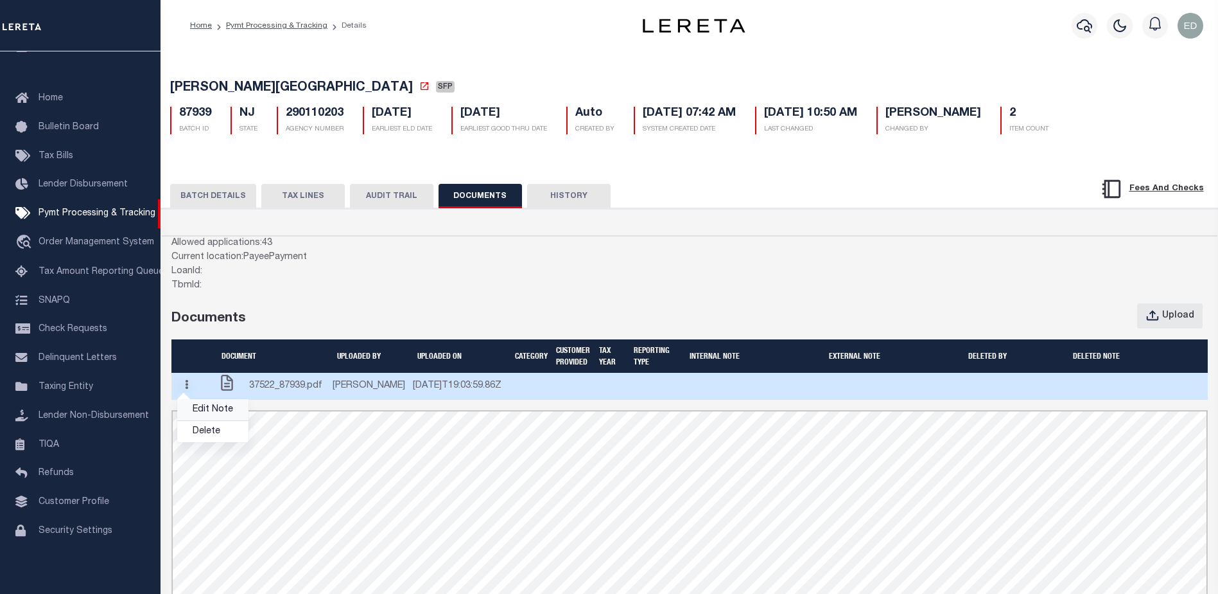
scroll to position [0, 0]
click at [222, 412] on link "Edit Note" at bounding box center [212, 409] width 71 height 21
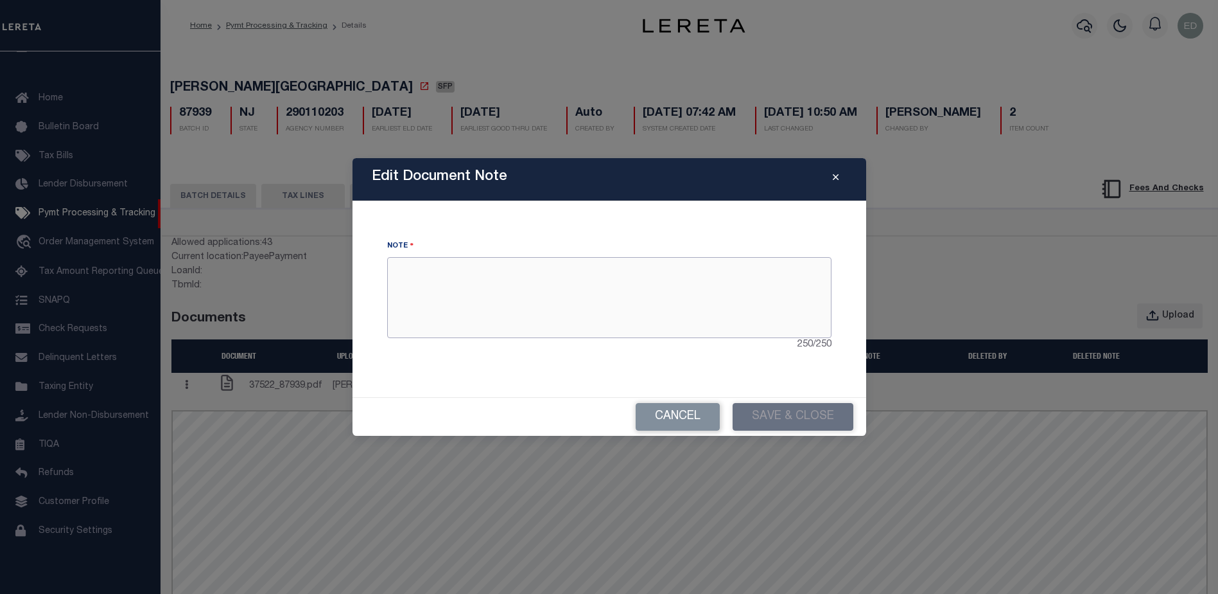
click at [588, 291] on textarea at bounding box center [609, 297] width 444 height 81
type textarea "hhh"
click at [786, 427] on button "Save & Close" at bounding box center [793, 417] width 121 height 28
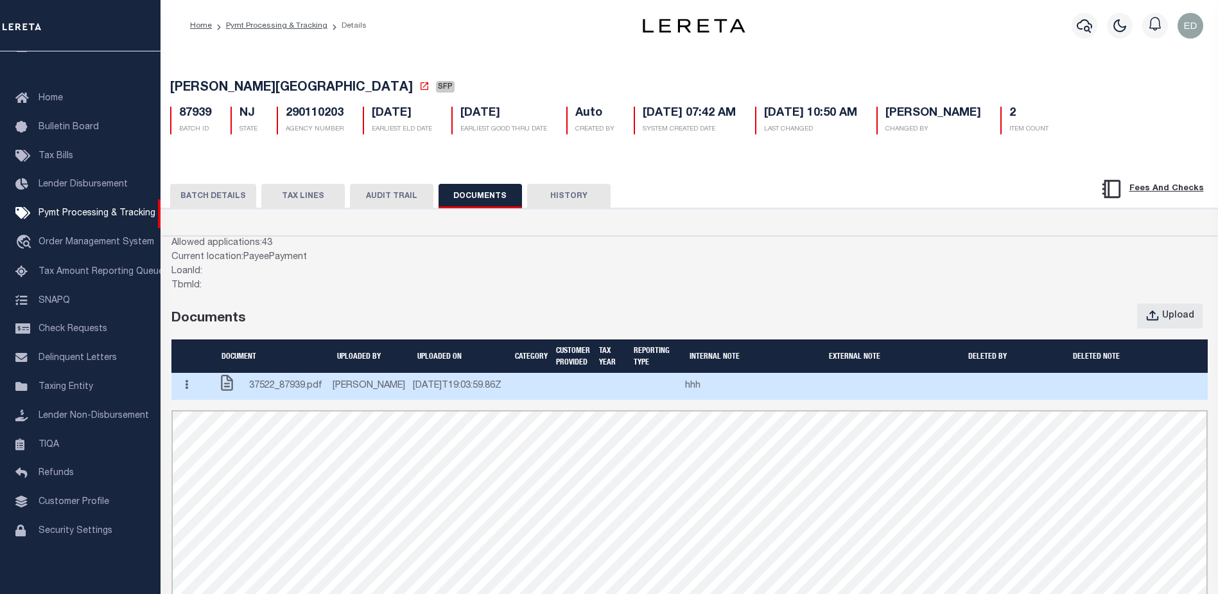
click at [192, 395] on button "button" at bounding box center [187, 385] width 20 height 25
click at [207, 417] on link "Edit Note" at bounding box center [212, 409] width 71 height 21
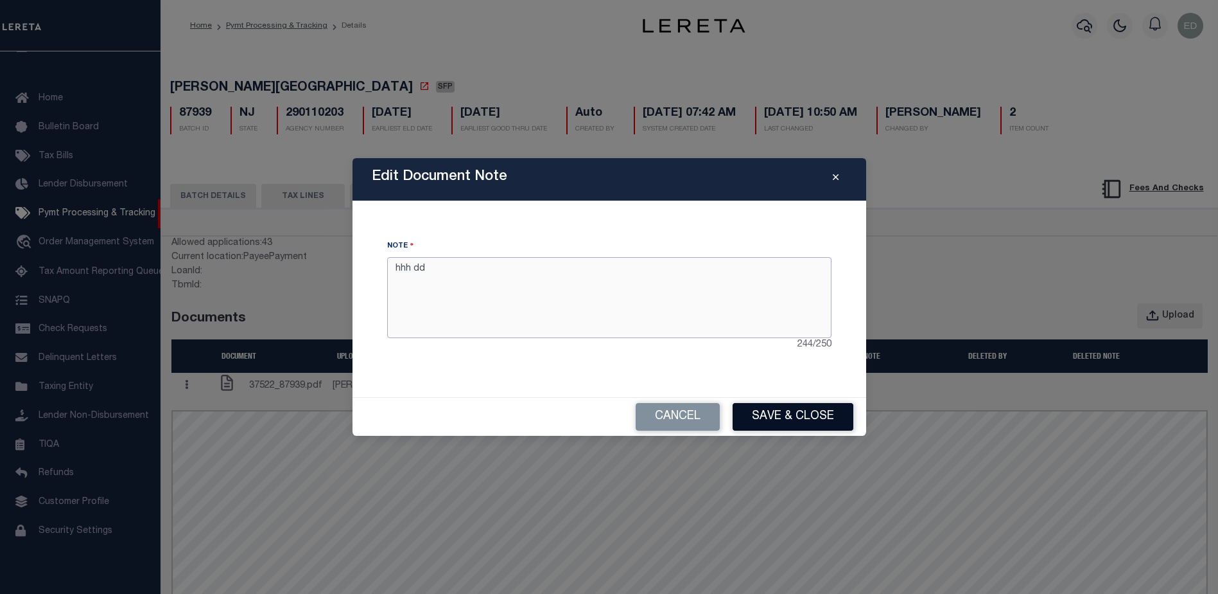
type textarea "hhh dd"
click at [803, 423] on button "Save & Close" at bounding box center [793, 417] width 121 height 28
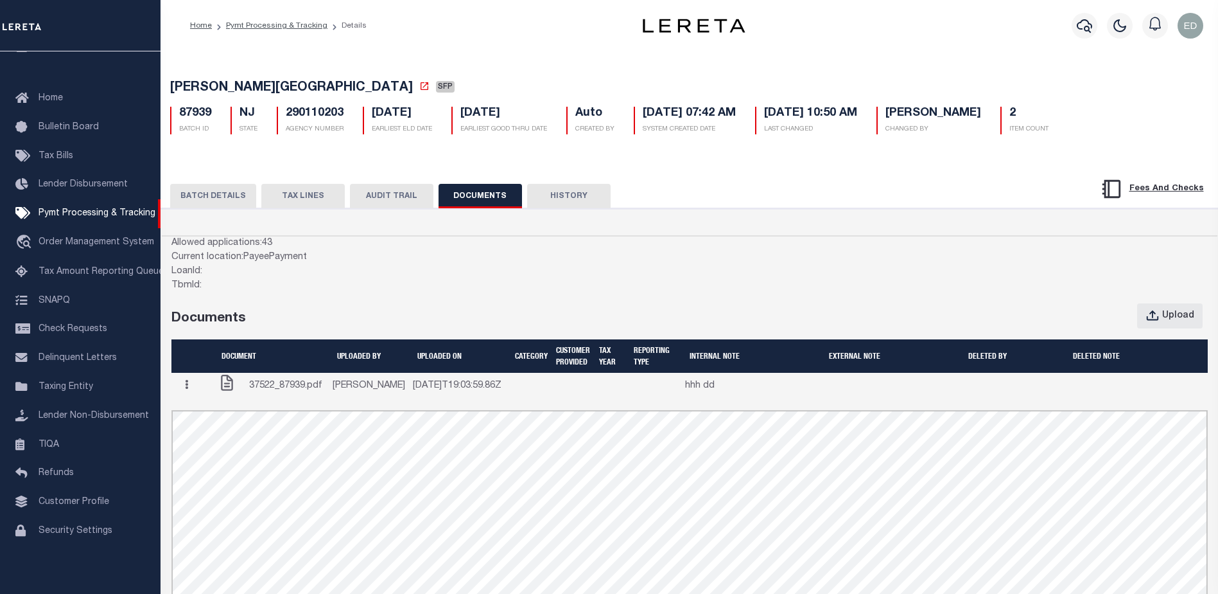
click at [312, 188] on button "TAX LINES" at bounding box center [303, 196] width 84 height 24
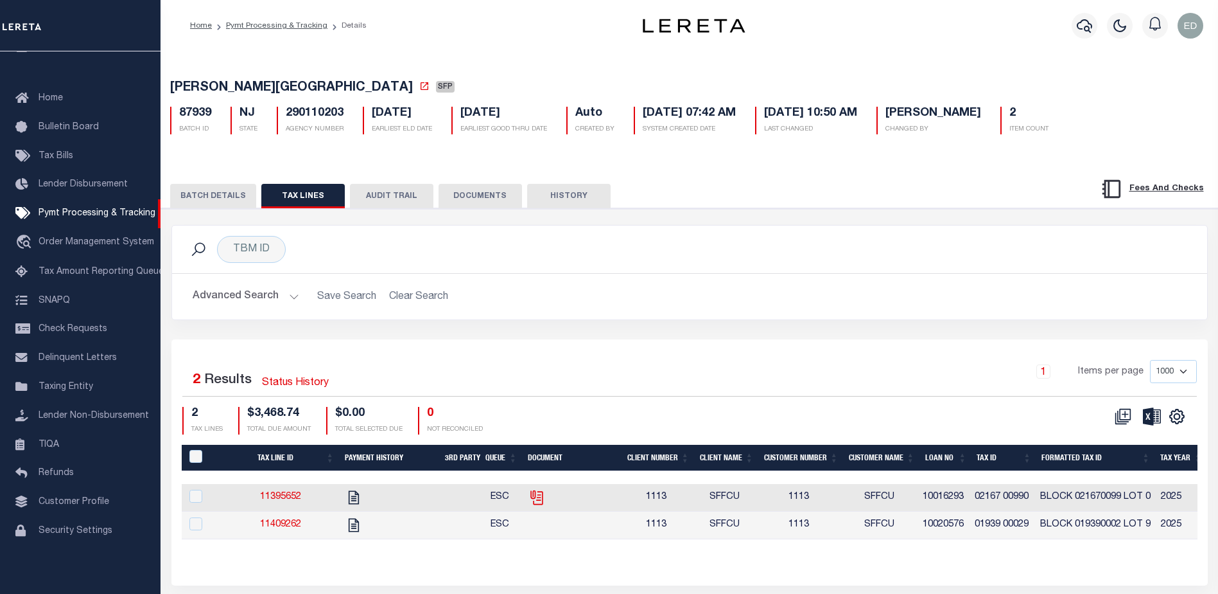
click at [540, 495] on icon "" at bounding box center [537, 497] width 17 height 17
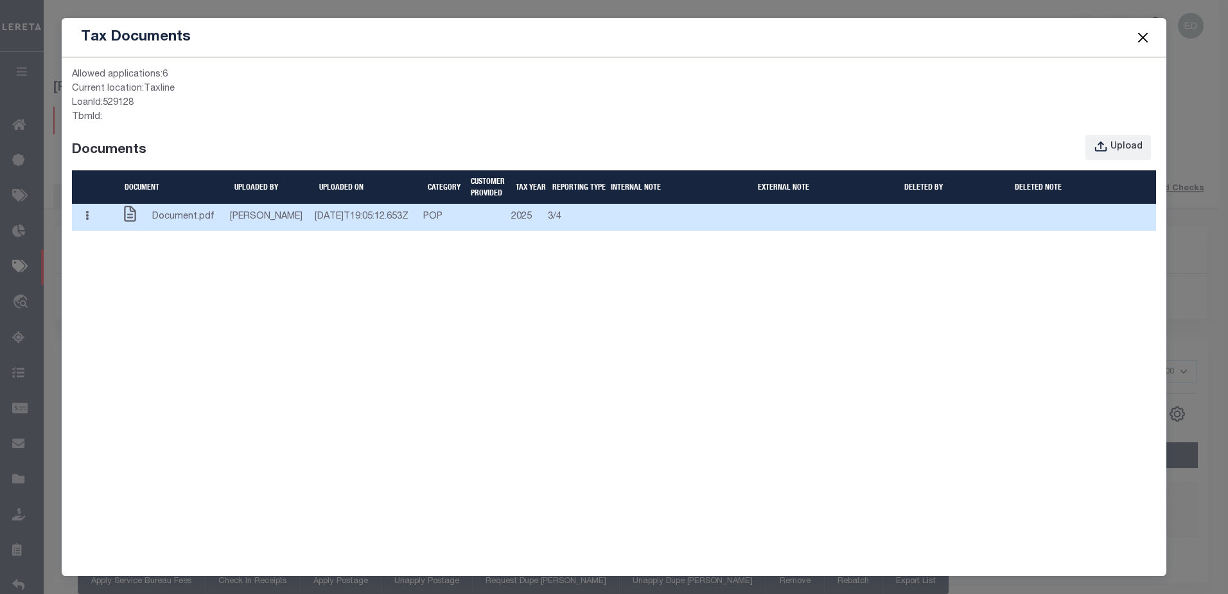
click at [96, 227] on button "button" at bounding box center [87, 217] width 20 height 25
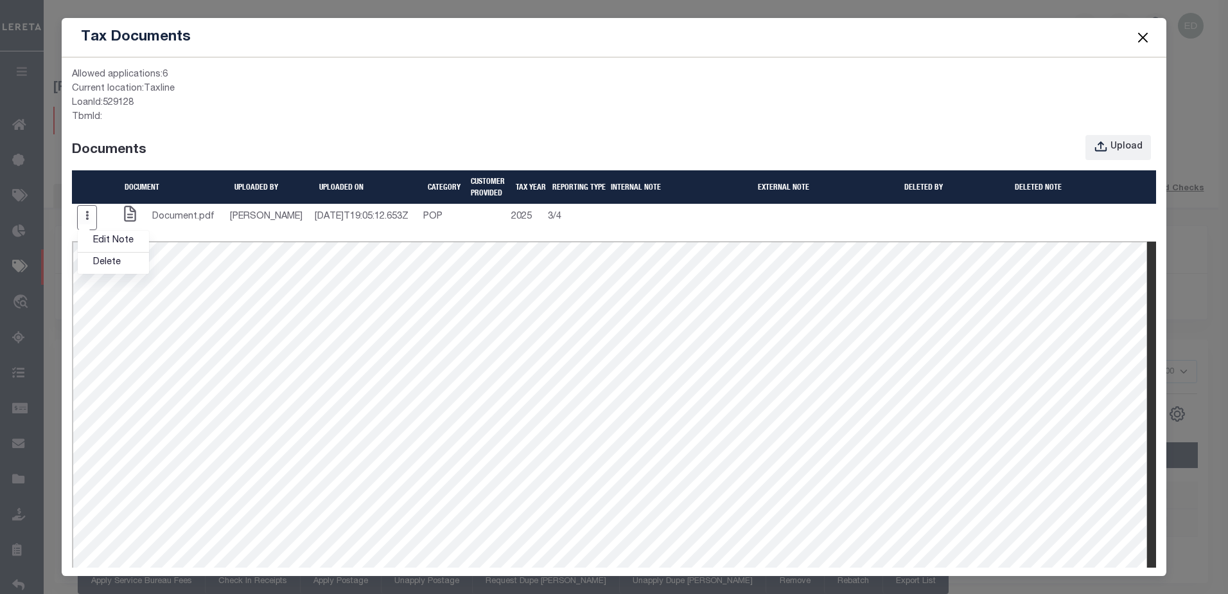
click at [1141, 35] on button "Close" at bounding box center [1142, 37] width 17 height 17
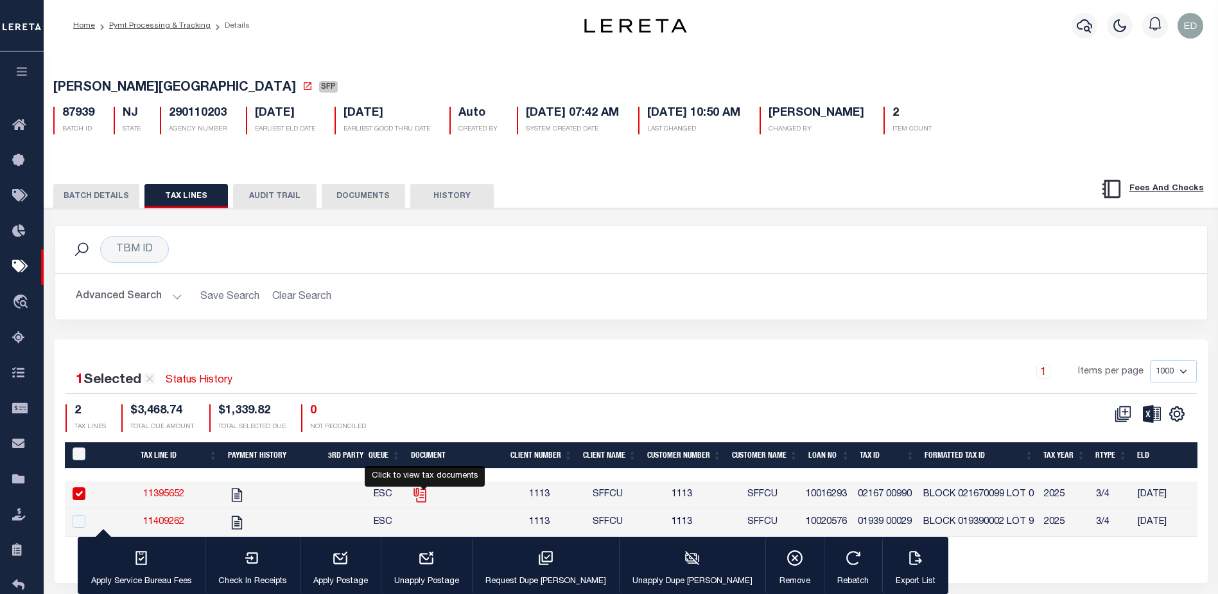
click at [422, 500] on icon "" at bounding box center [420, 494] width 17 height 17
checkbox input "false"
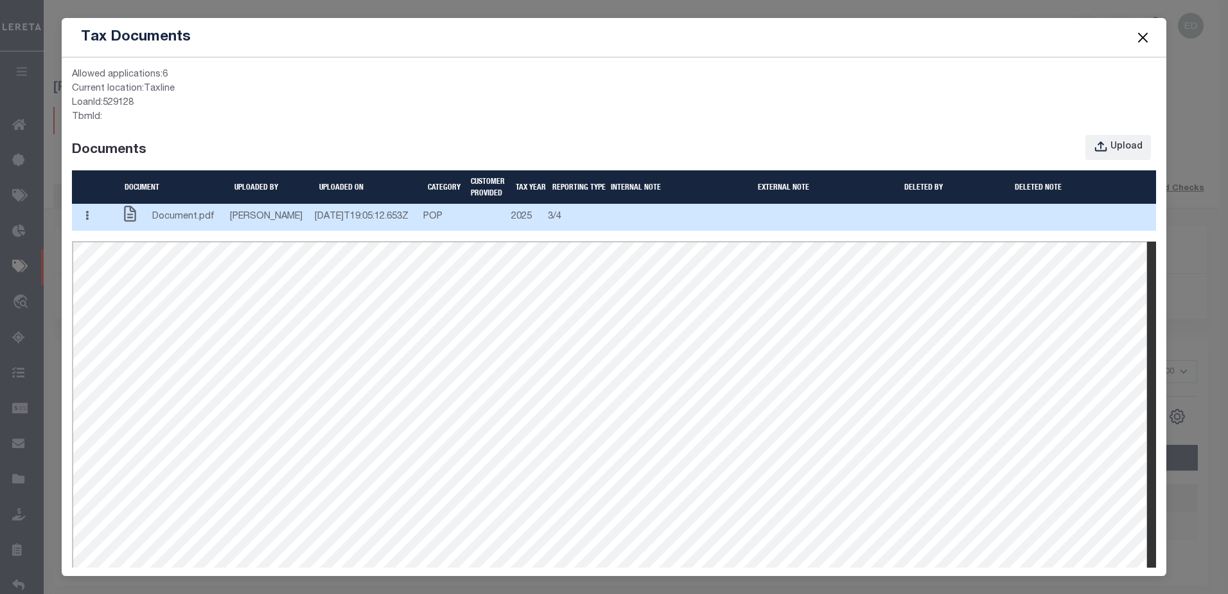
click at [80, 230] on button "button" at bounding box center [87, 217] width 20 height 25
click at [103, 252] on link "Edit Note" at bounding box center [113, 241] width 71 height 21
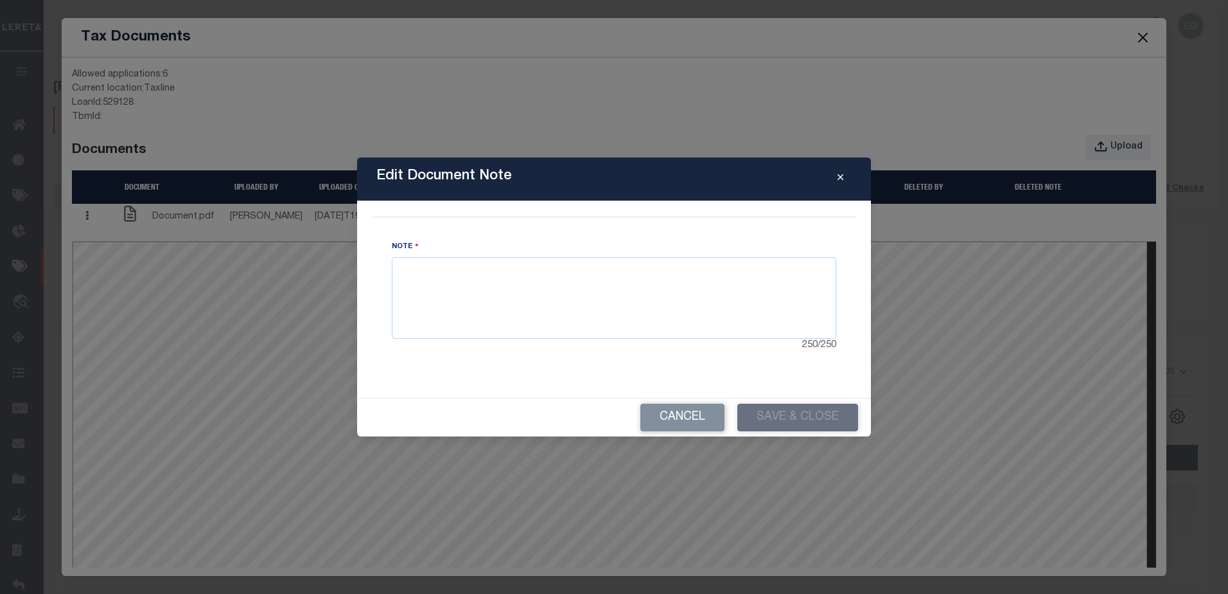
click at [841, 178] on icon "Close" at bounding box center [841, 178] width 6 height 10
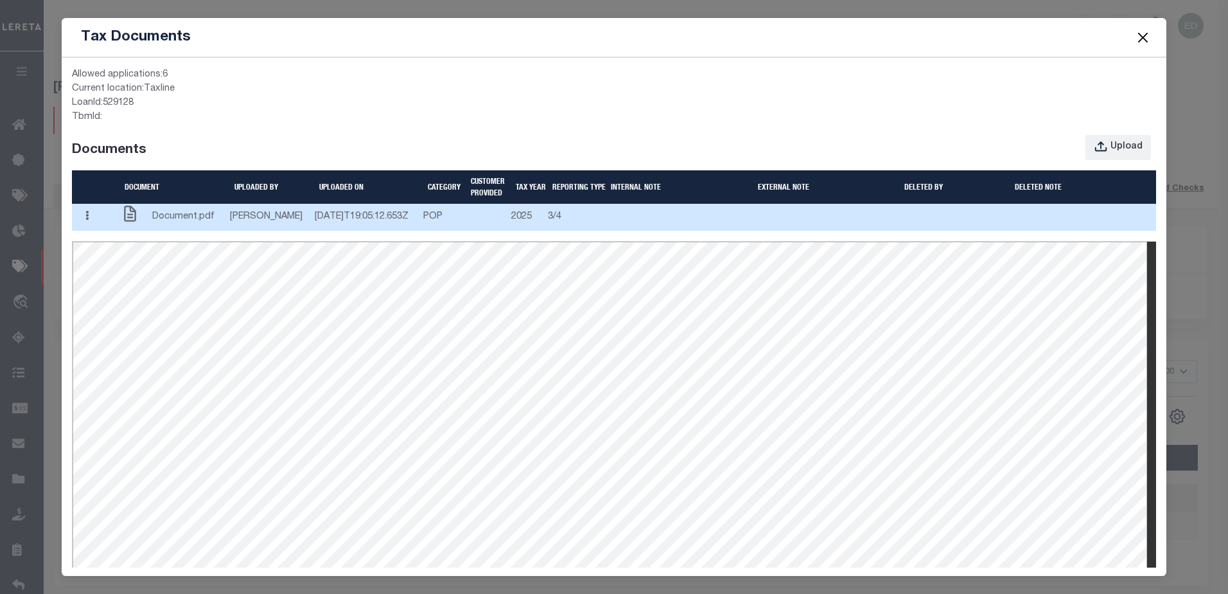
click at [89, 220] on icon "button" at bounding box center [86, 216] width 3 height 10
click at [103, 245] on link "Edit Note" at bounding box center [113, 241] width 71 height 21
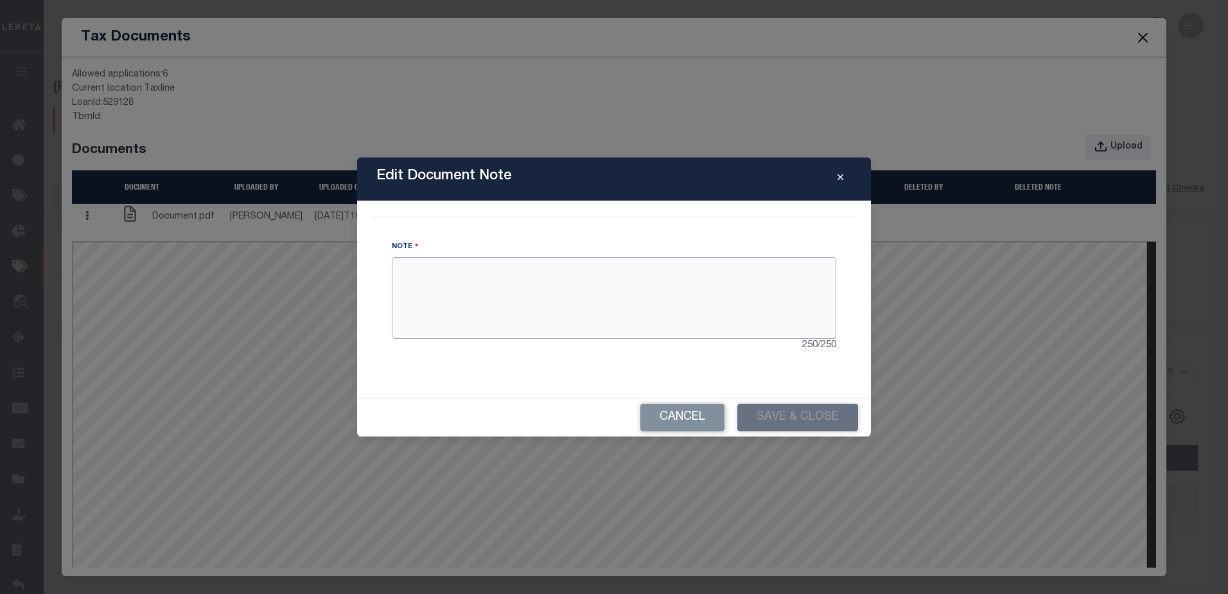
click at [538, 303] on textarea at bounding box center [614, 297] width 444 height 81
type textarea "ssss"
click at [802, 415] on button "Save & Close" at bounding box center [797, 417] width 121 height 28
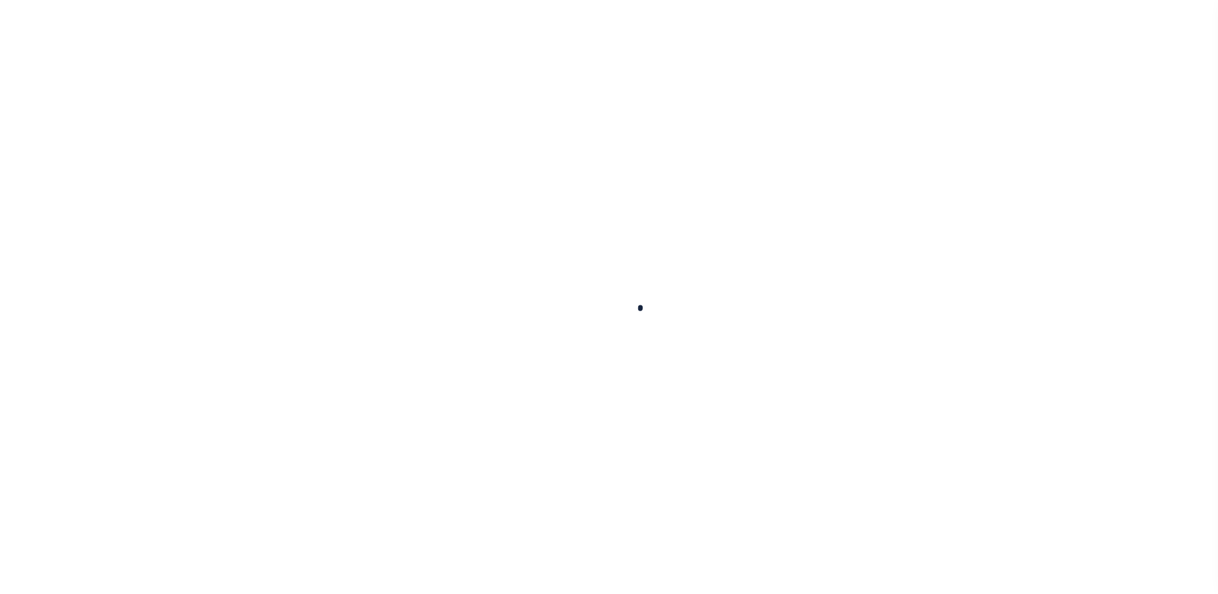
scroll to position [32, 0]
select select "SFP"
type input "[DATE]"
type input "36 - no wire option"
type input "[PERSON_NAME]"
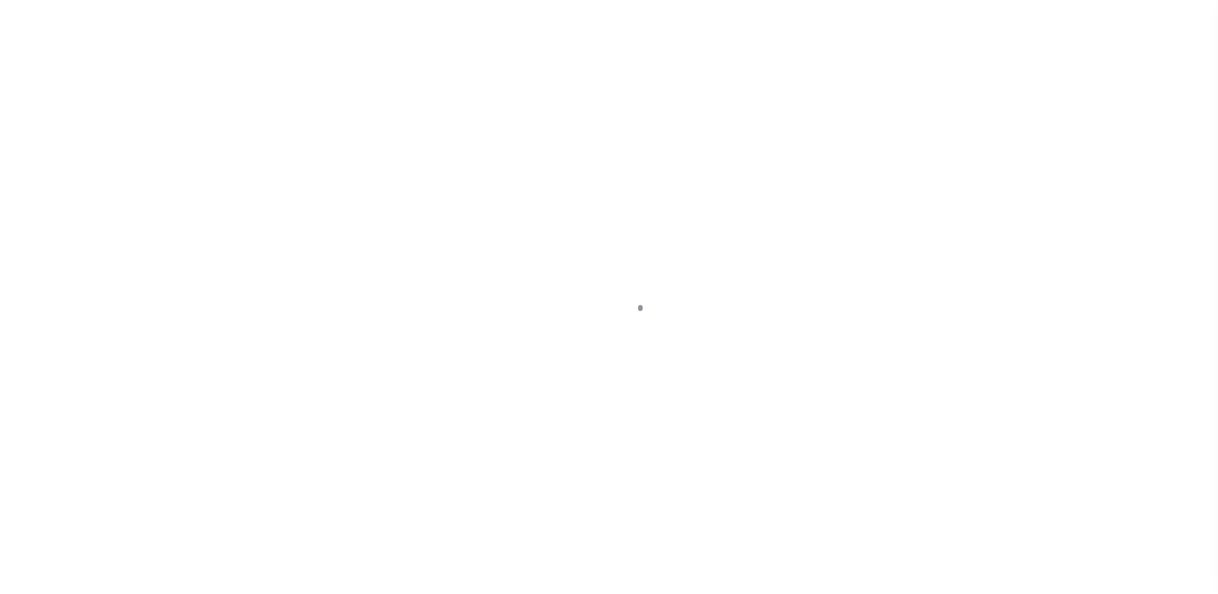
radio input "true"
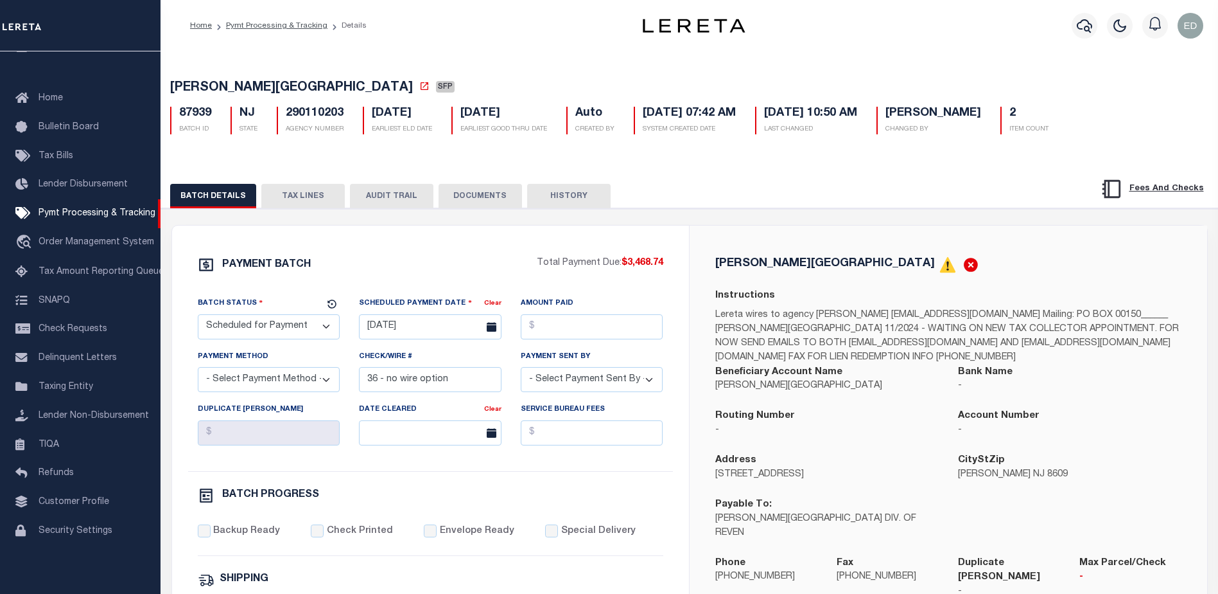
click at [497, 191] on button "DOCUMENTS" at bounding box center [481, 196] width 84 height 24
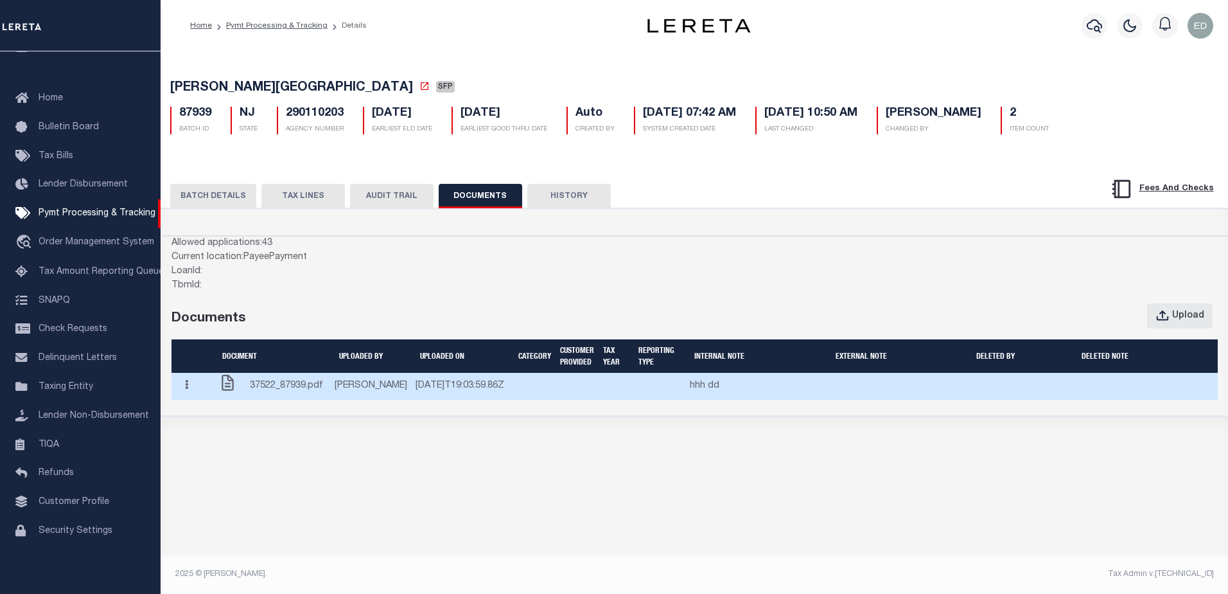
click at [192, 394] on button "button" at bounding box center [187, 385] width 20 height 25
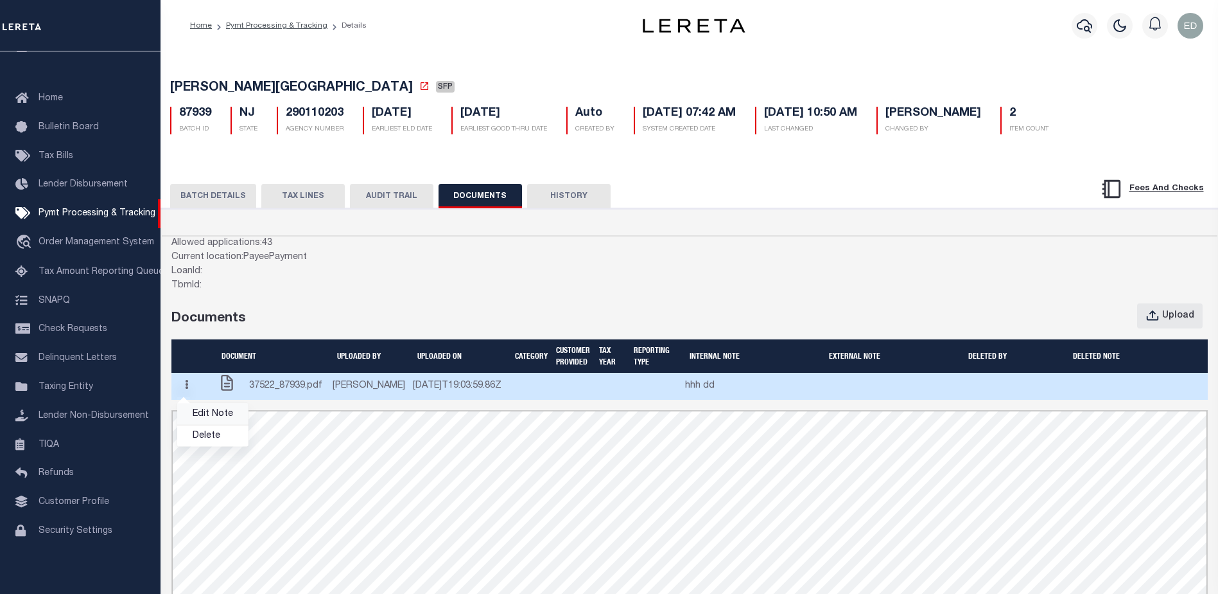
scroll to position [0, 0]
click at [211, 414] on link "Edit Note" at bounding box center [212, 409] width 71 height 21
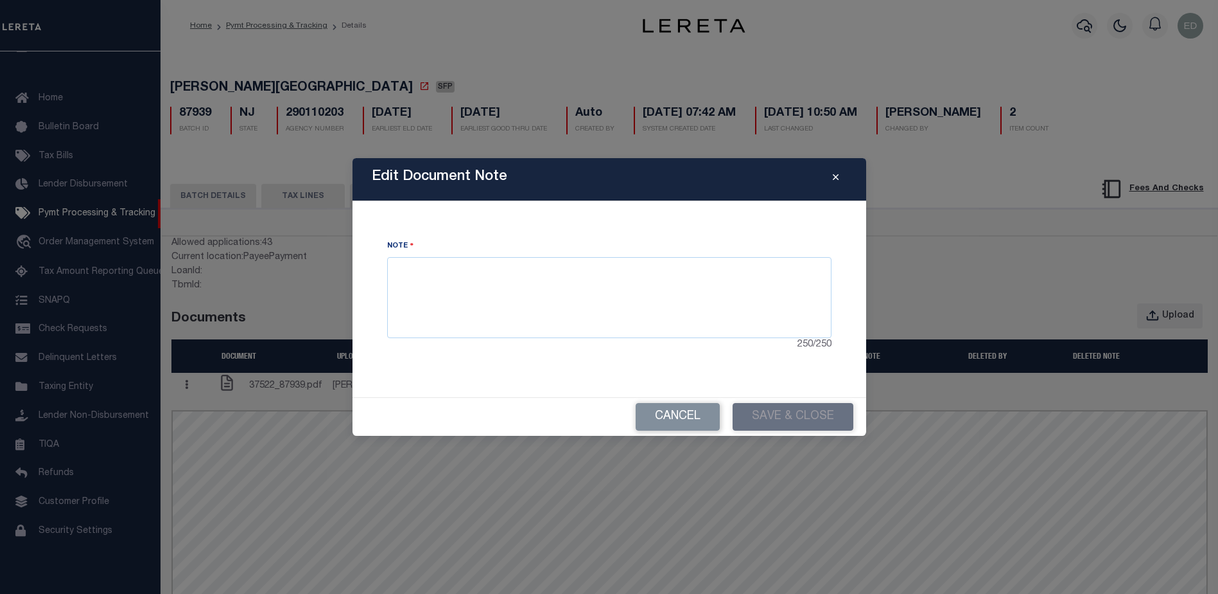
type textarea "hhh dd"
